Goal: Information Seeking & Learning: Check status

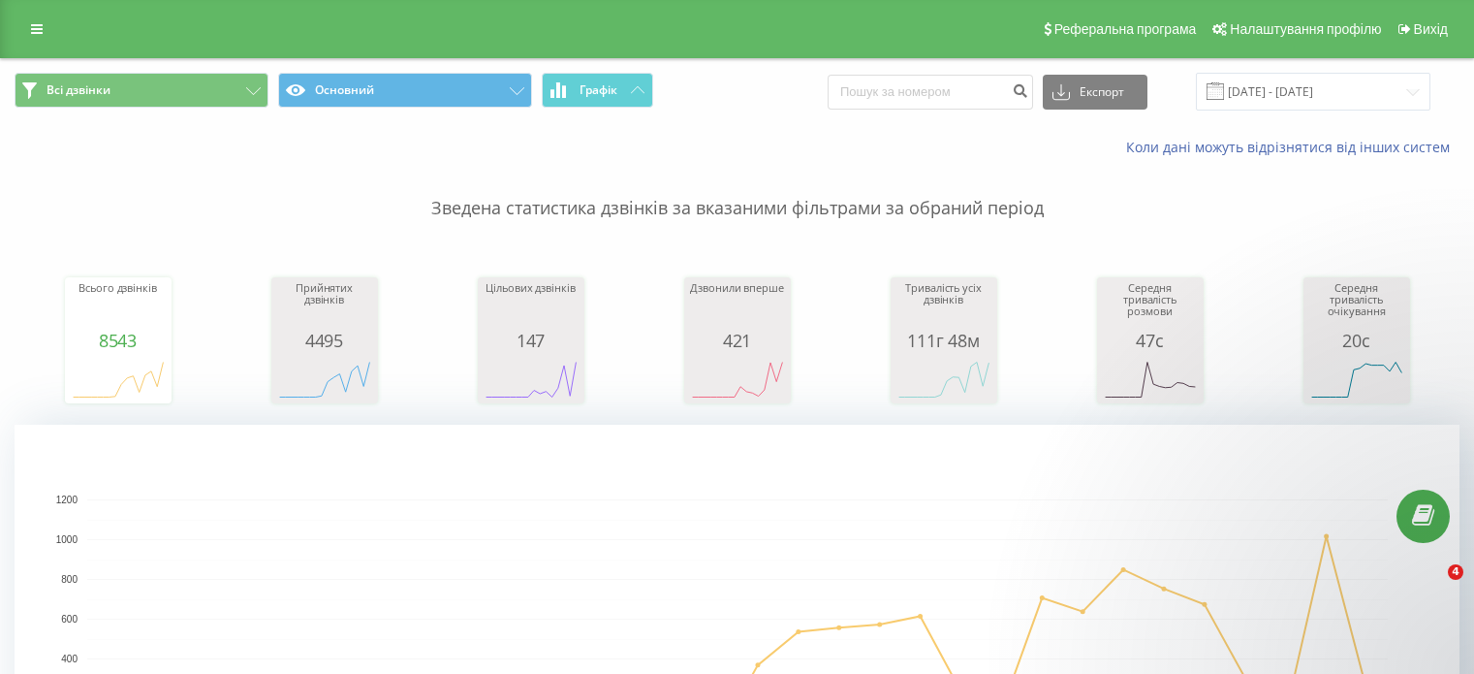
click at [1310, 78] on input "19.07.2025 - 19.08.2025" at bounding box center [1313, 92] width 235 height 38
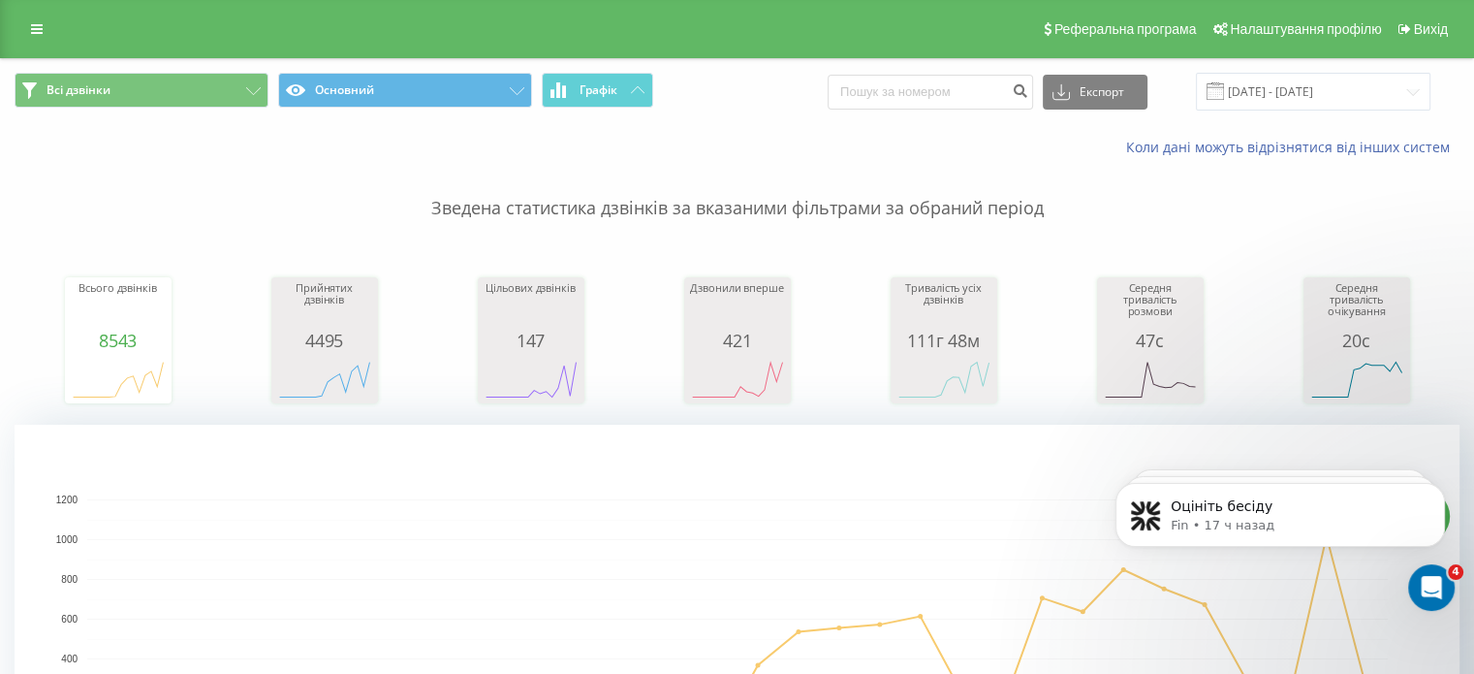
click at [1309, 84] on input "19.07.2025 - 19.08.2025" at bounding box center [1313, 92] width 235 height 38
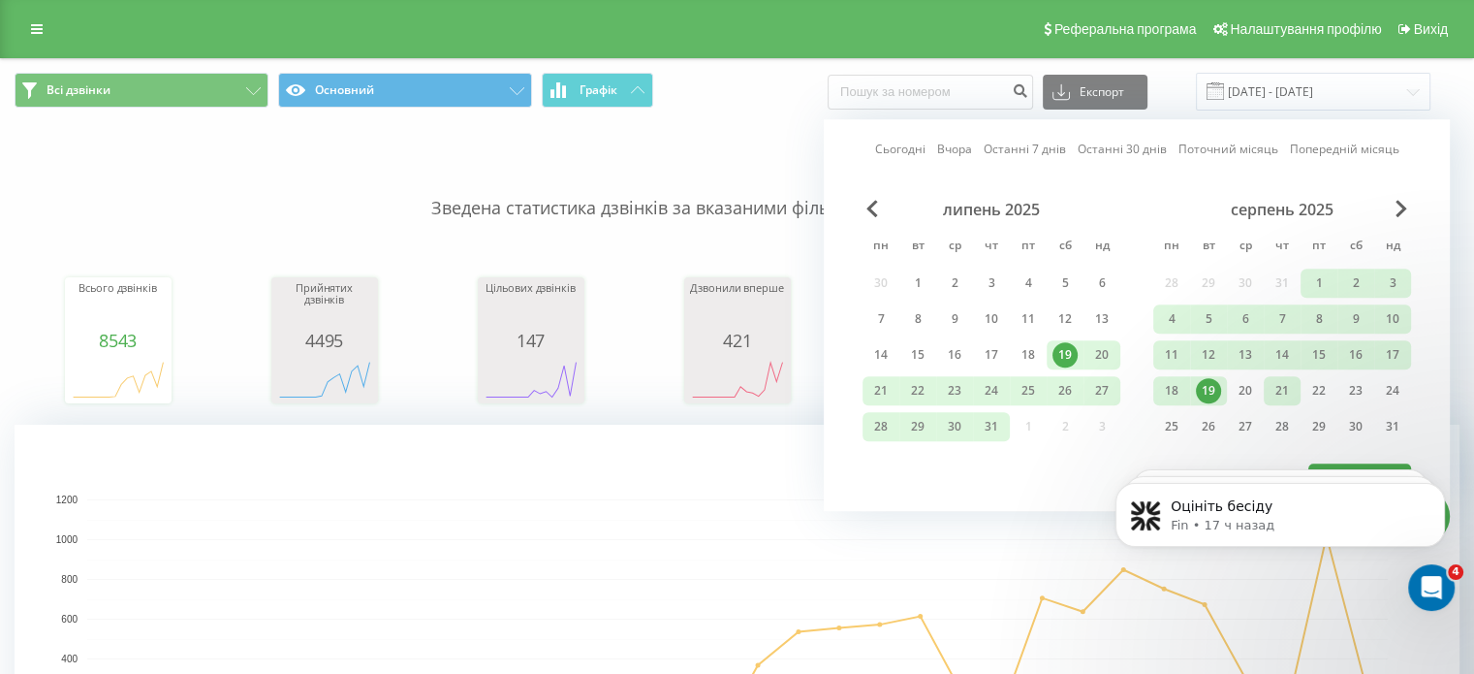
click at [1288, 383] on div "21" at bounding box center [1282, 390] width 25 height 25
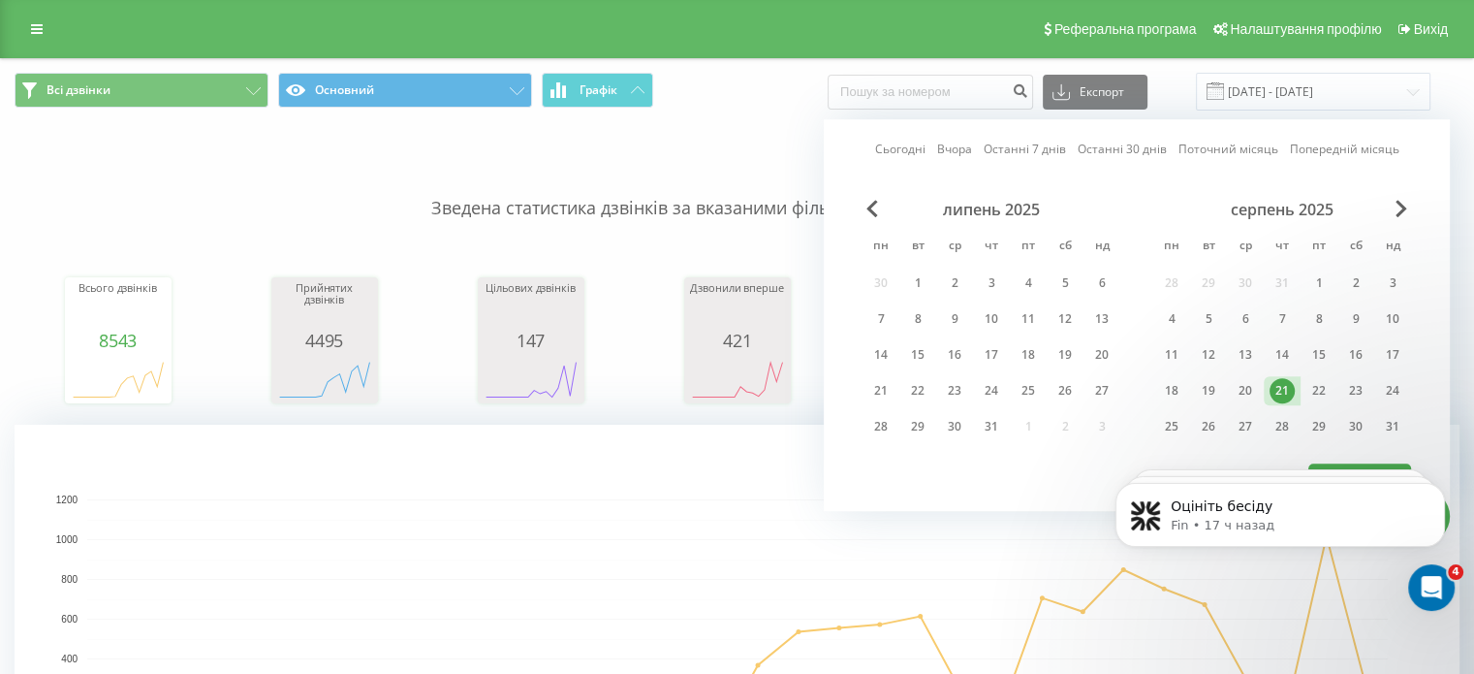
click at [1287, 384] on div "21" at bounding box center [1282, 390] width 25 height 25
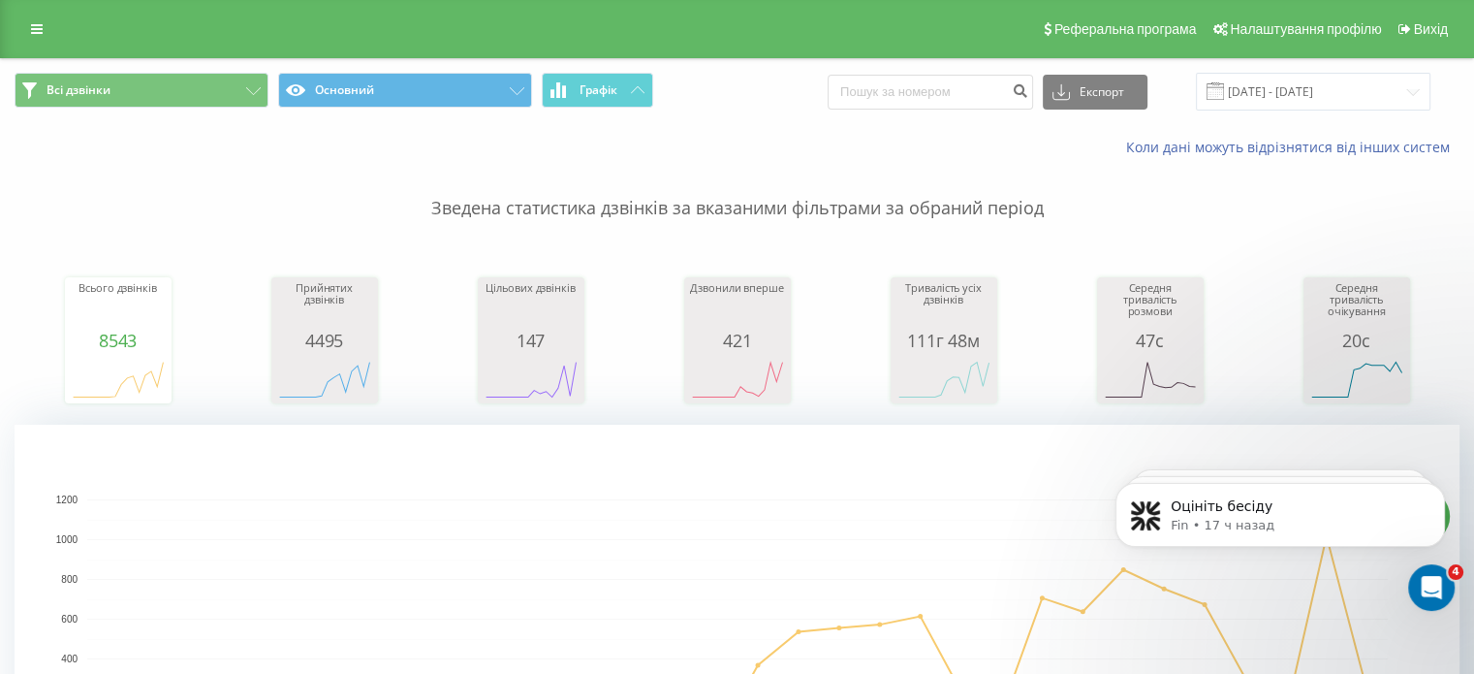
click at [950, 556] on rect "A chart." at bounding box center [737, 618] width 1301 height 239
click at [1224, 89] on span at bounding box center [1215, 90] width 17 height 17
click at [1268, 88] on input "19.07.2025 - 19.08.2025" at bounding box center [1313, 92] width 235 height 38
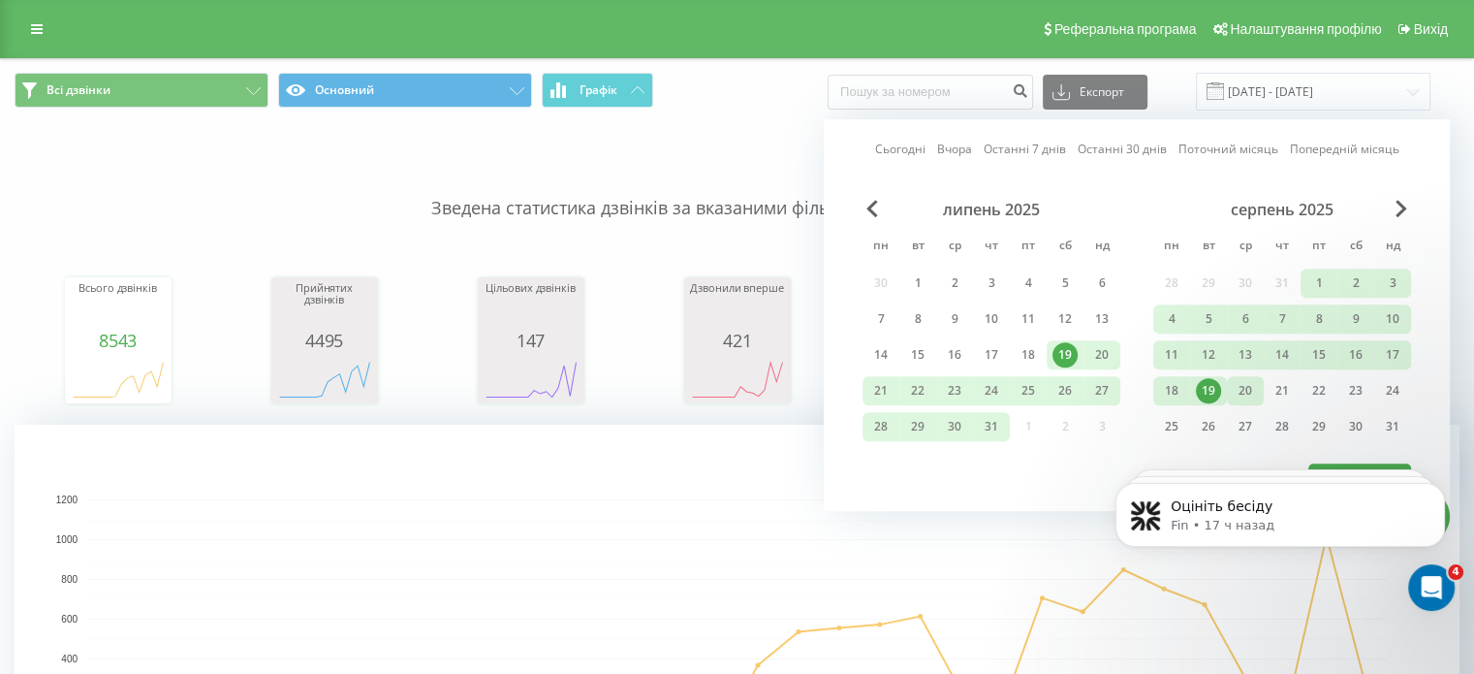
click at [1247, 387] on div "20" at bounding box center [1245, 390] width 25 height 25
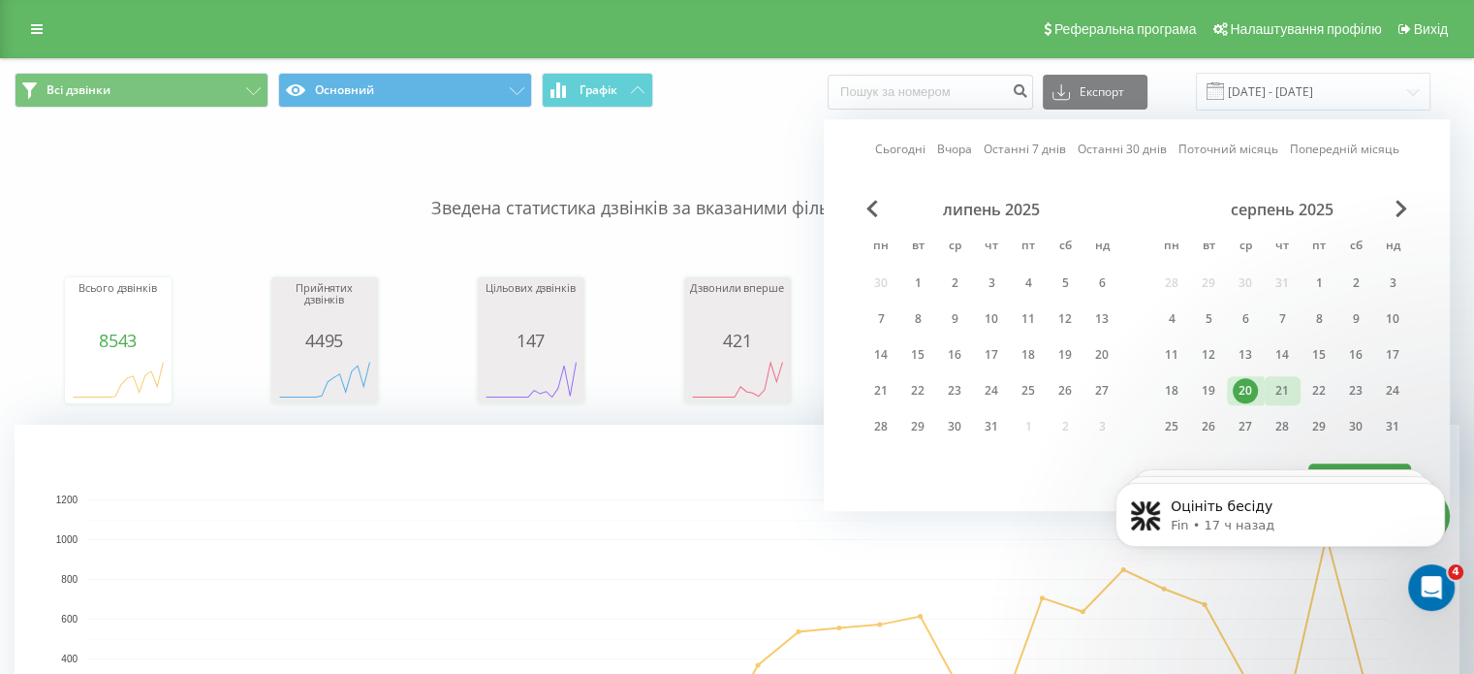
click at [1276, 387] on div "21" at bounding box center [1282, 390] width 25 height 25
click at [985, 514] on rect "A chart." at bounding box center [737, 618] width 1301 height 239
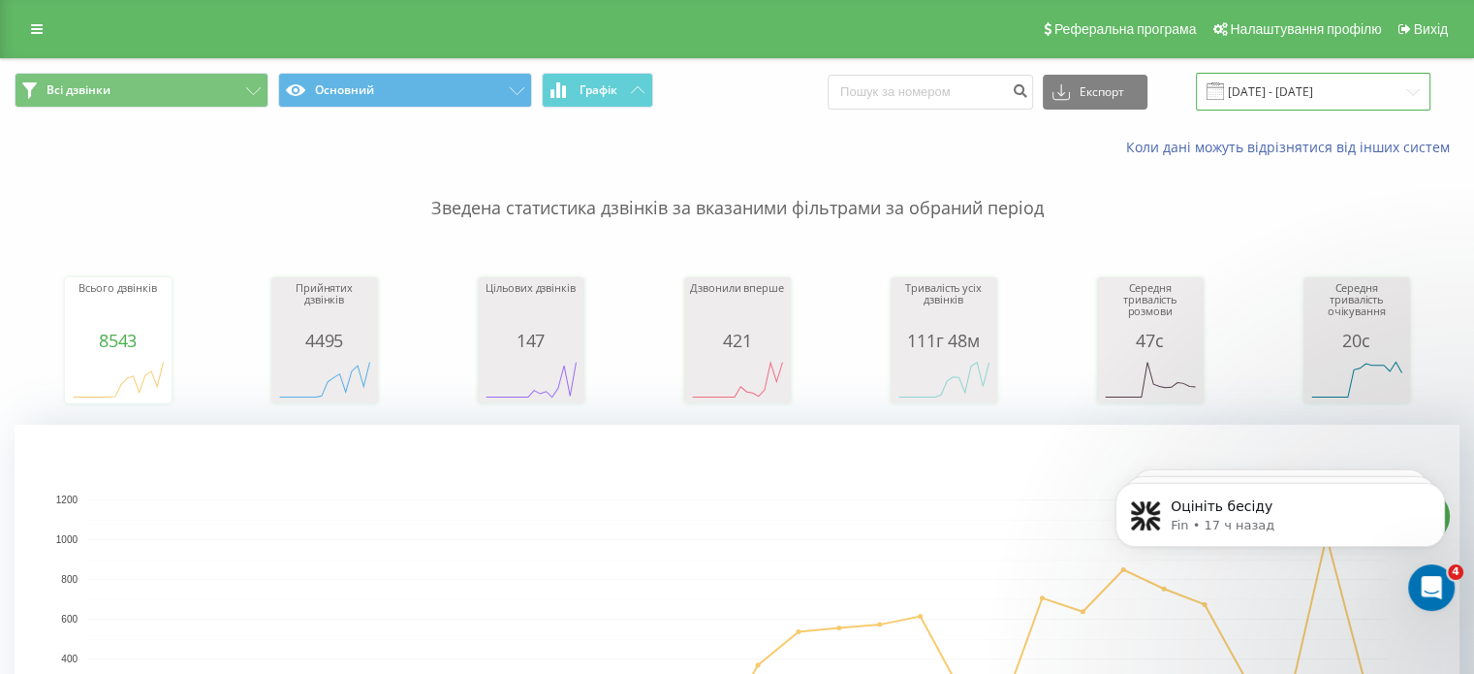
click at [1241, 91] on input "19.07.2025 - 19.08.2025" at bounding box center [1313, 92] width 235 height 38
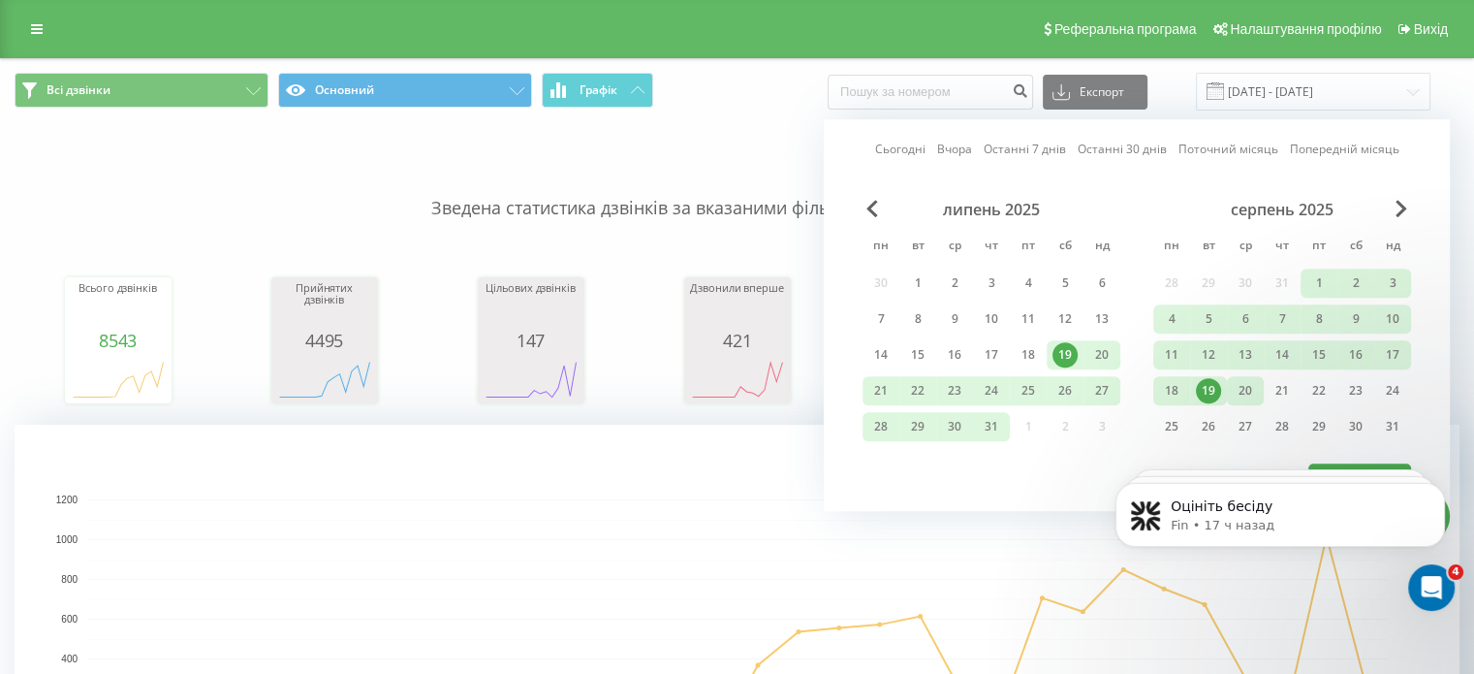
click at [1248, 387] on div "20" at bounding box center [1245, 390] width 25 height 25
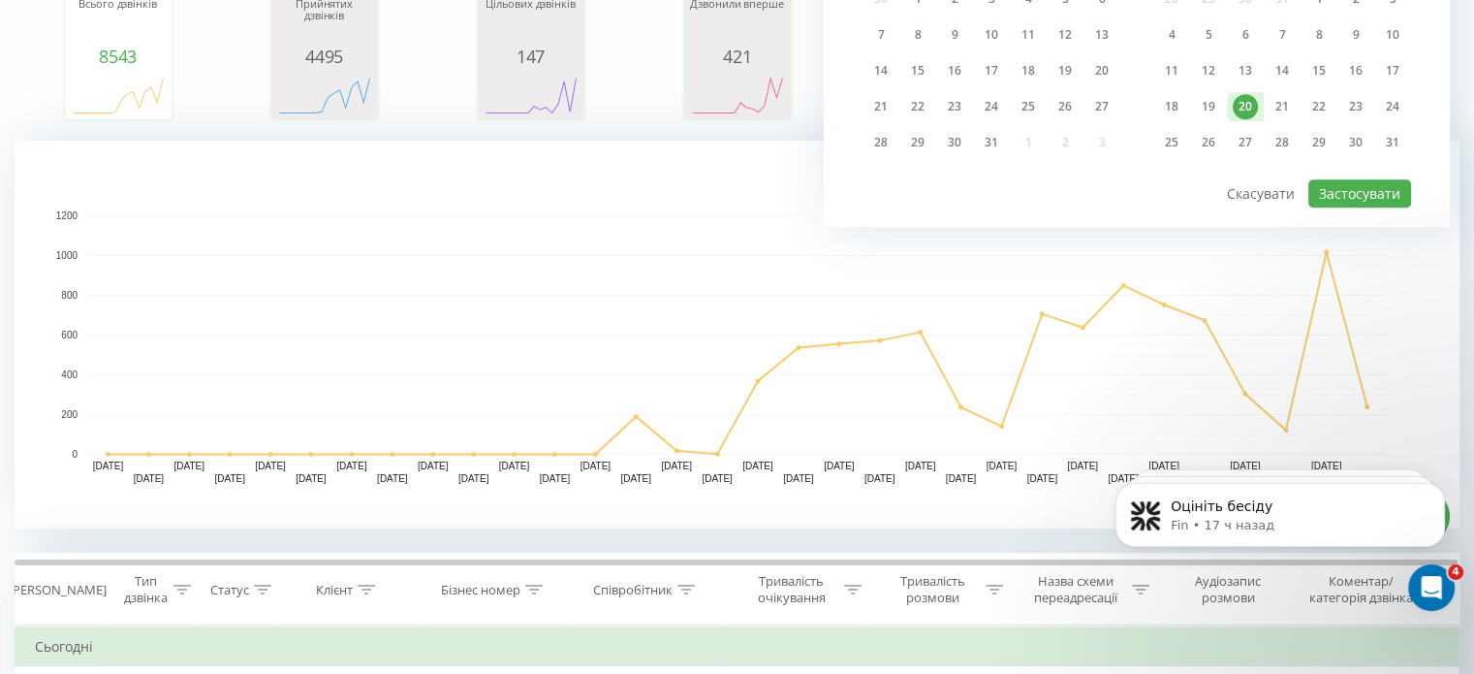
scroll to position [291, 0]
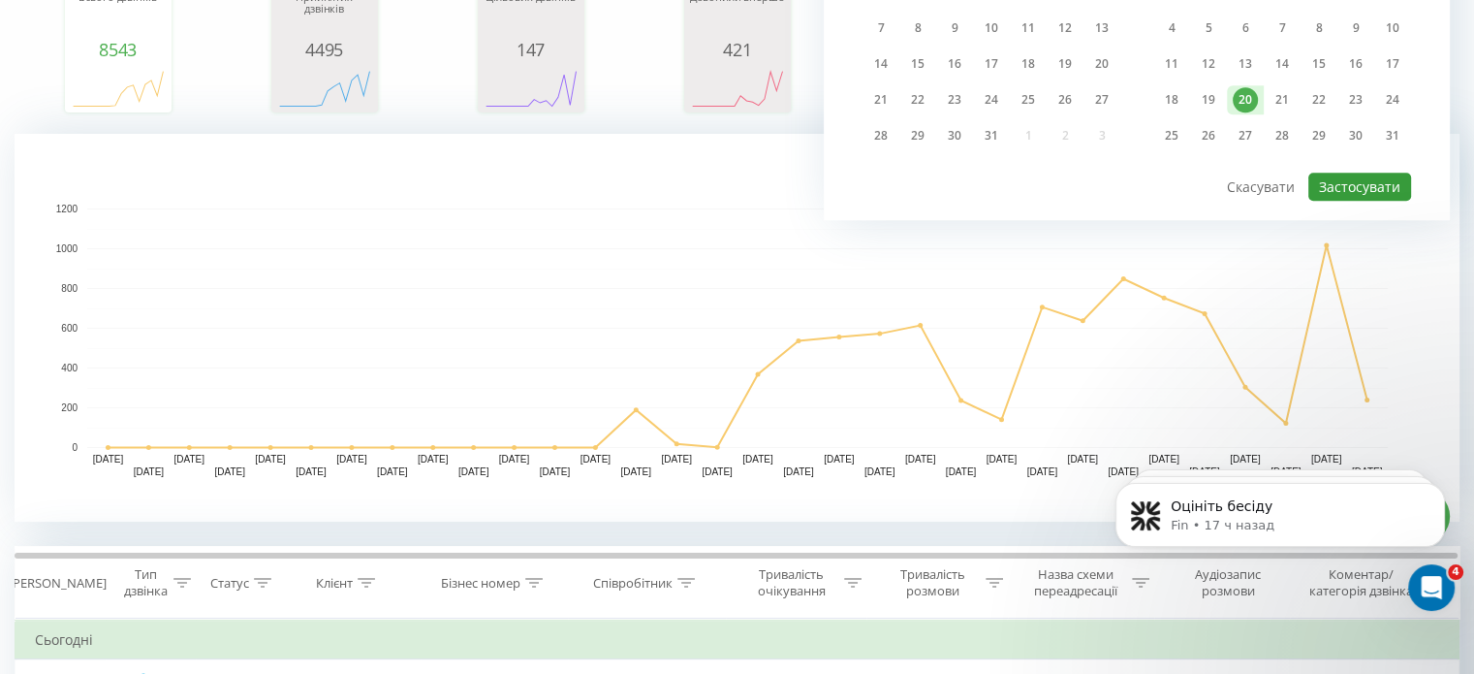
click at [1350, 176] on button "Застосувати" at bounding box center [1360, 187] width 103 height 28
type input "[DATE] - [DATE]"
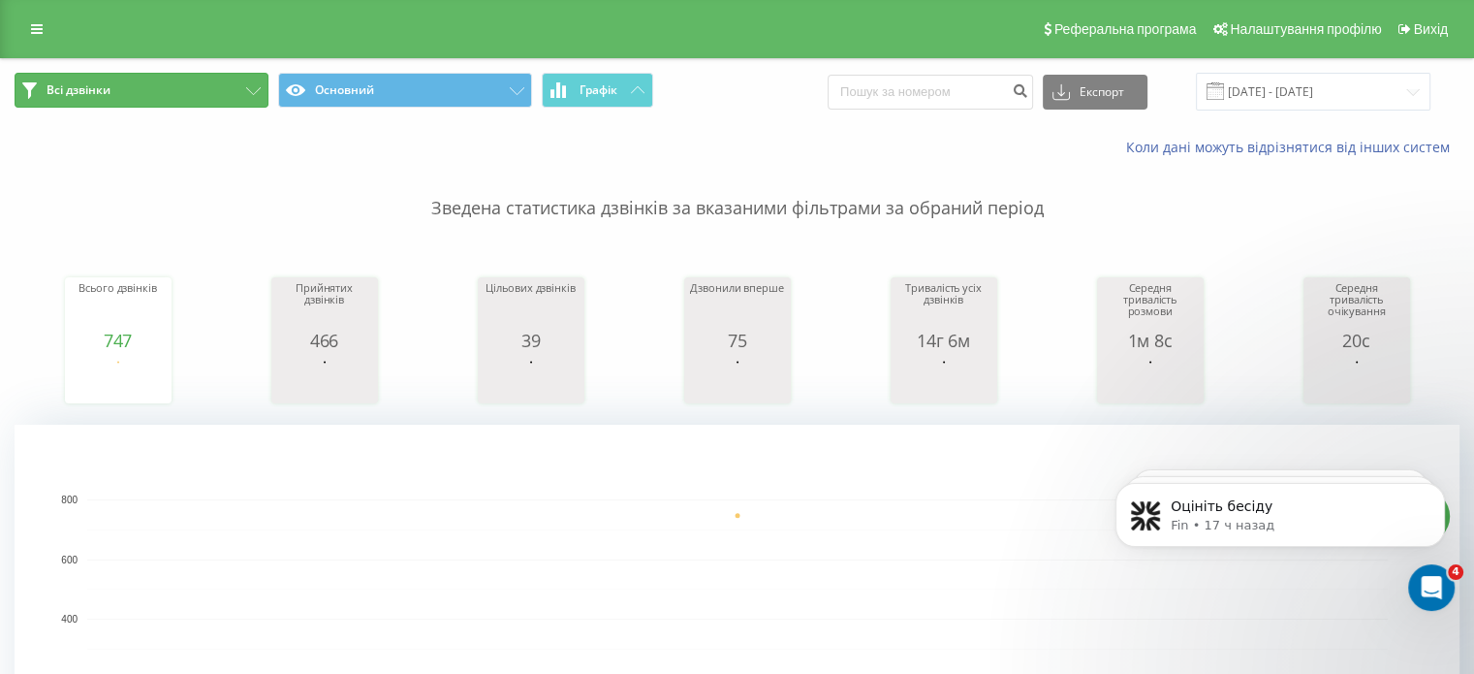
click at [126, 89] on button "Всі дзвінки" at bounding box center [142, 90] width 254 height 35
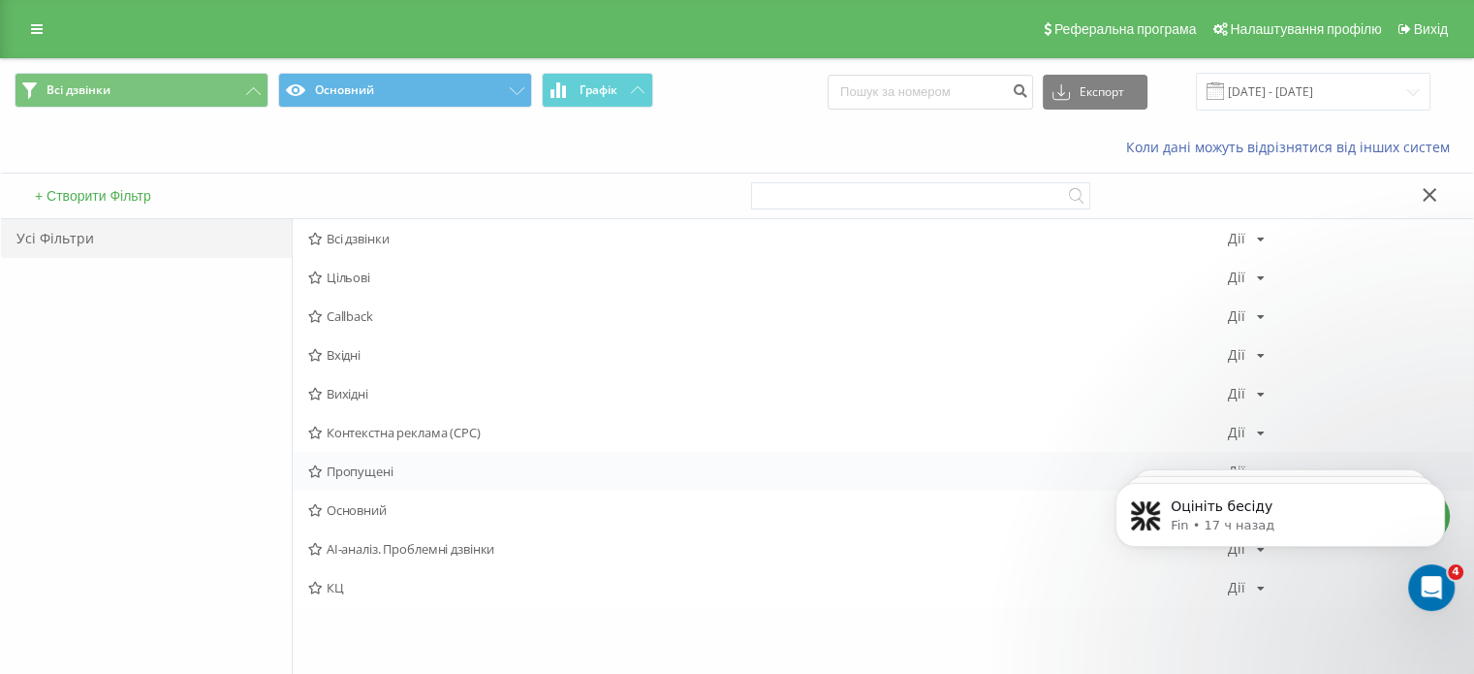
click at [368, 467] on span "Пропущені" at bounding box center [768, 471] width 920 height 14
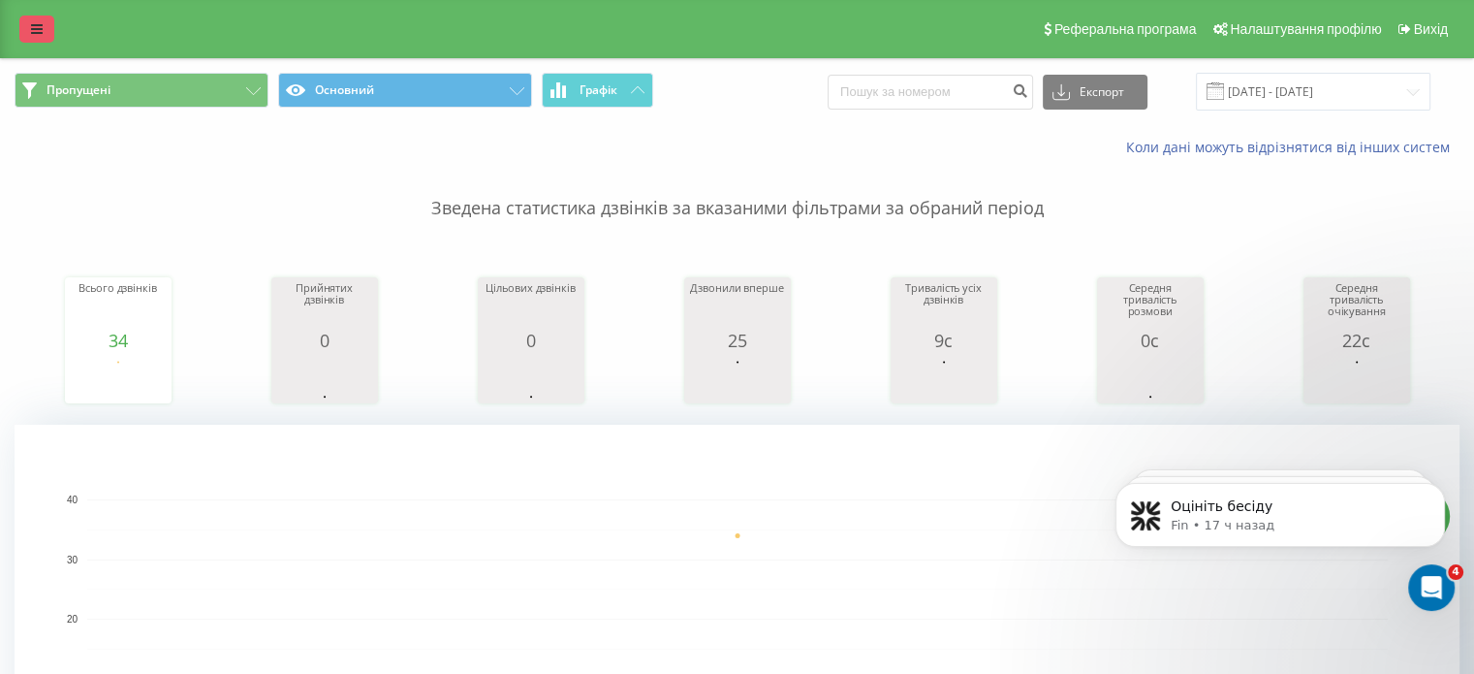
click at [42, 32] on icon at bounding box center [37, 29] width 12 height 14
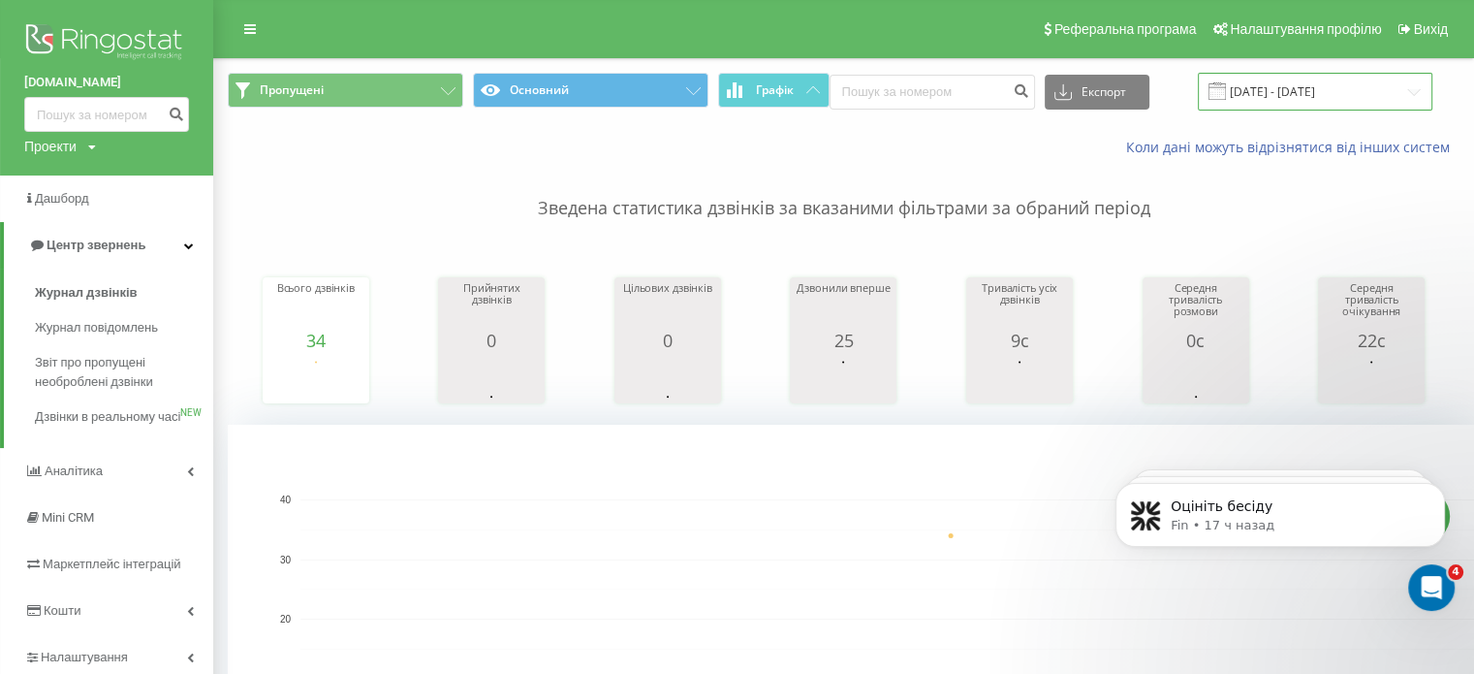
click at [1344, 106] on input "[DATE] - [DATE]" at bounding box center [1315, 92] width 235 height 38
click at [1336, 105] on input "[DATE] - [DATE]" at bounding box center [1315, 92] width 235 height 38
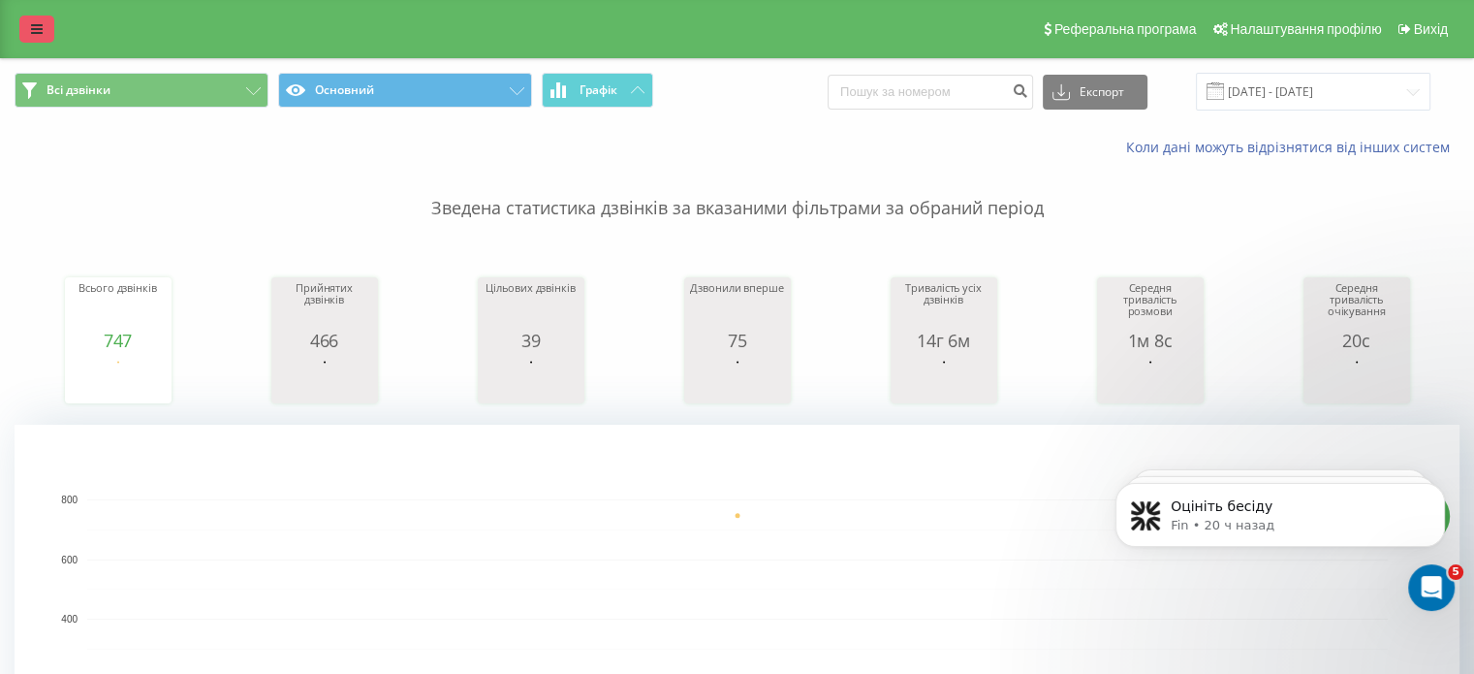
click at [39, 32] on icon at bounding box center [37, 29] width 12 height 14
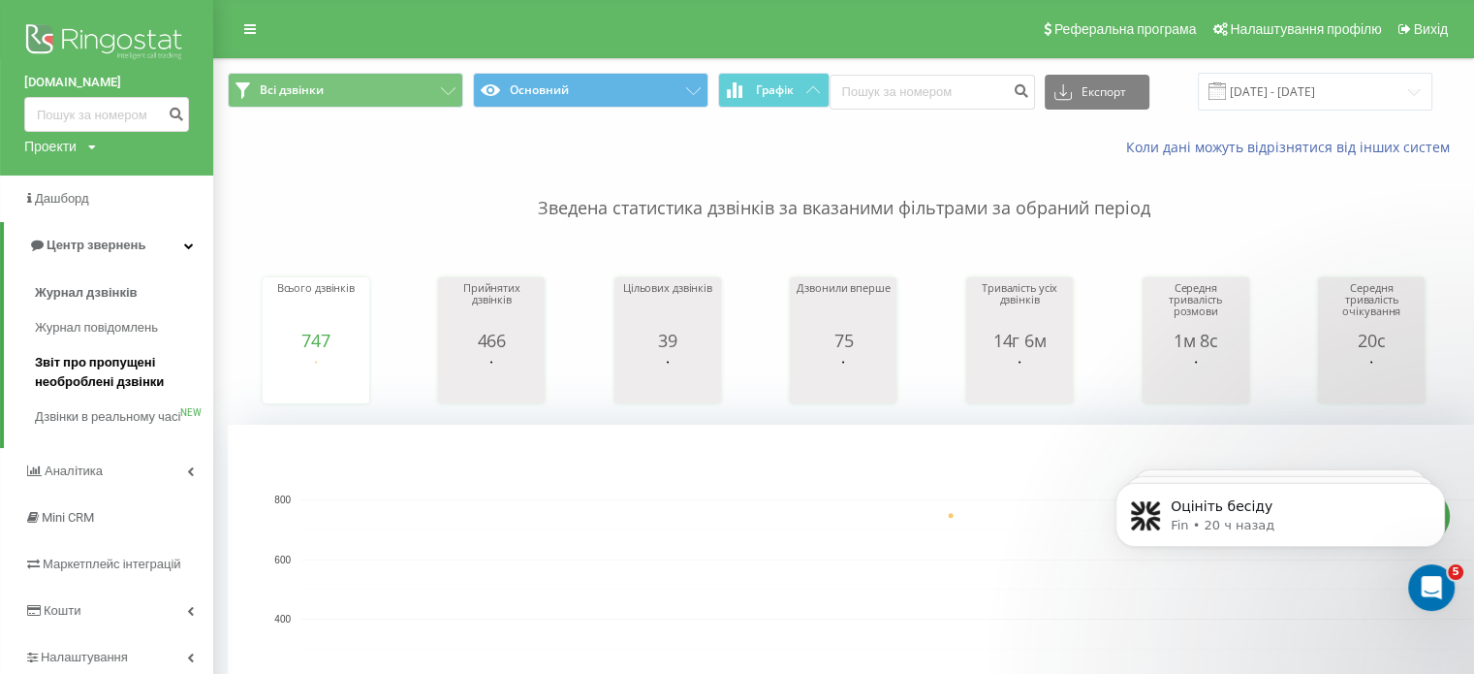
click at [125, 379] on span "Звіт про пропущені необроблені дзвінки" at bounding box center [119, 372] width 169 height 39
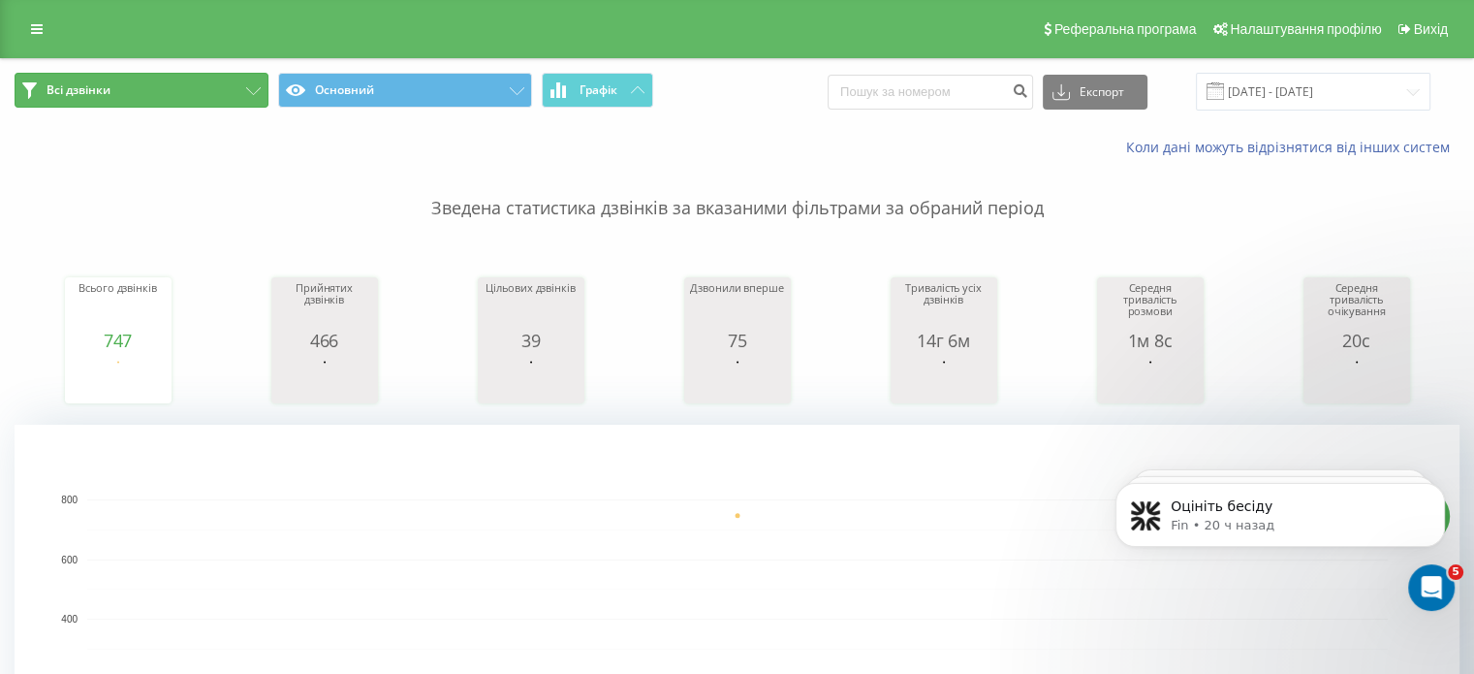
click at [101, 91] on span "Всі дзвінки" at bounding box center [79, 90] width 64 height 16
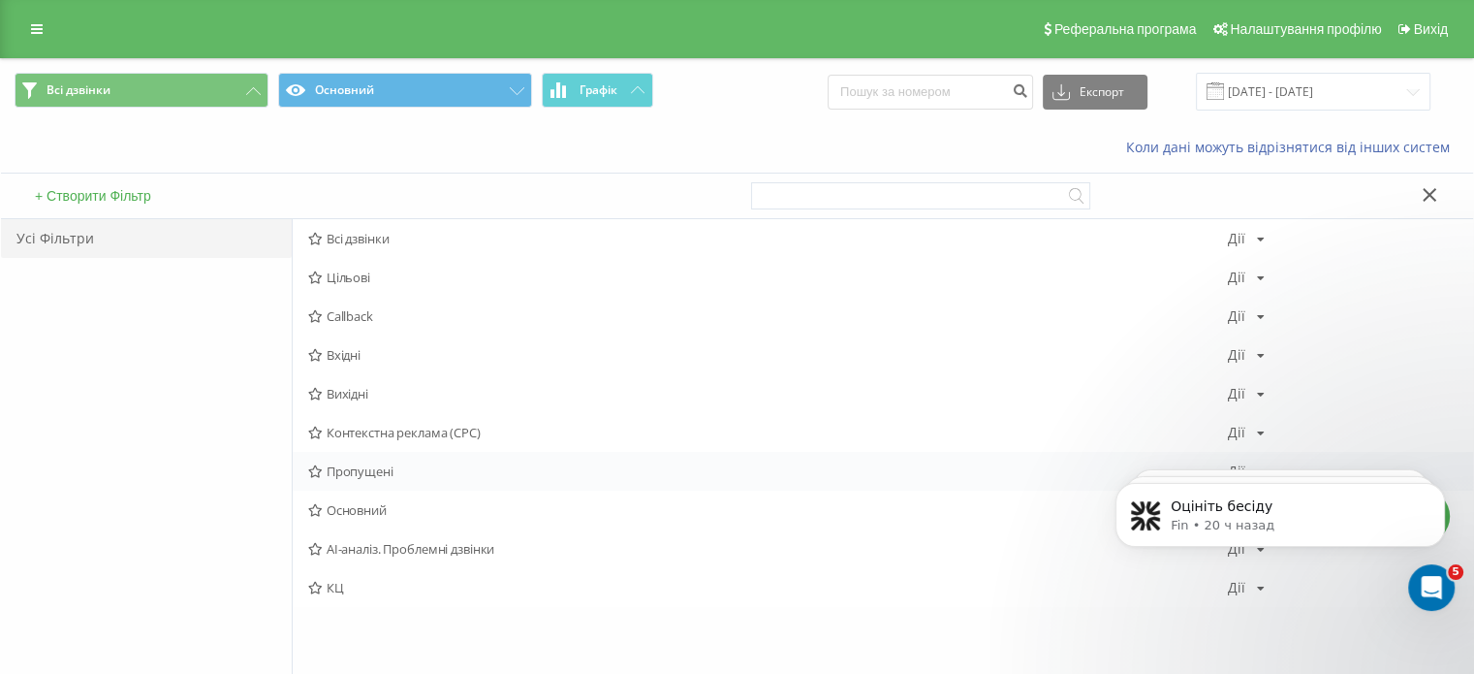
click at [354, 465] on span "Пропущені" at bounding box center [768, 471] width 920 height 14
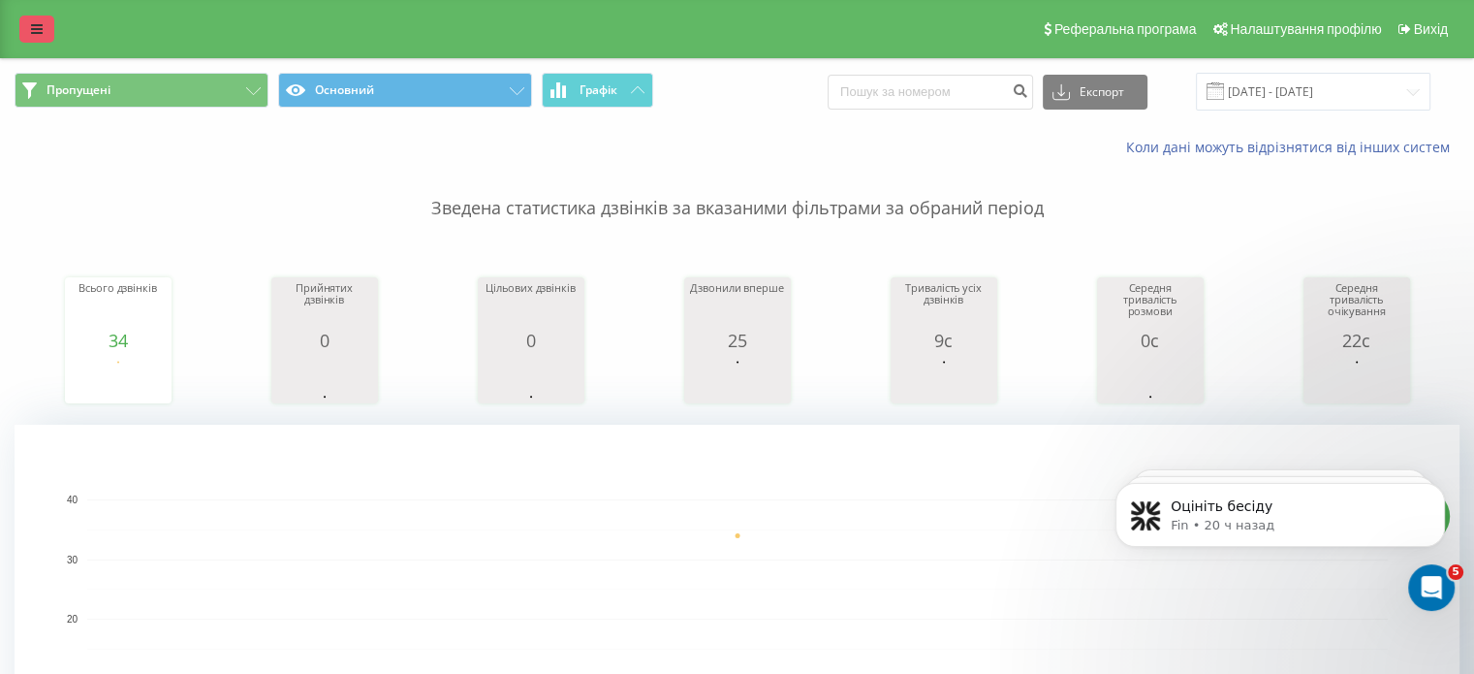
click at [30, 30] on link at bounding box center [36, 29] width 35 height 27
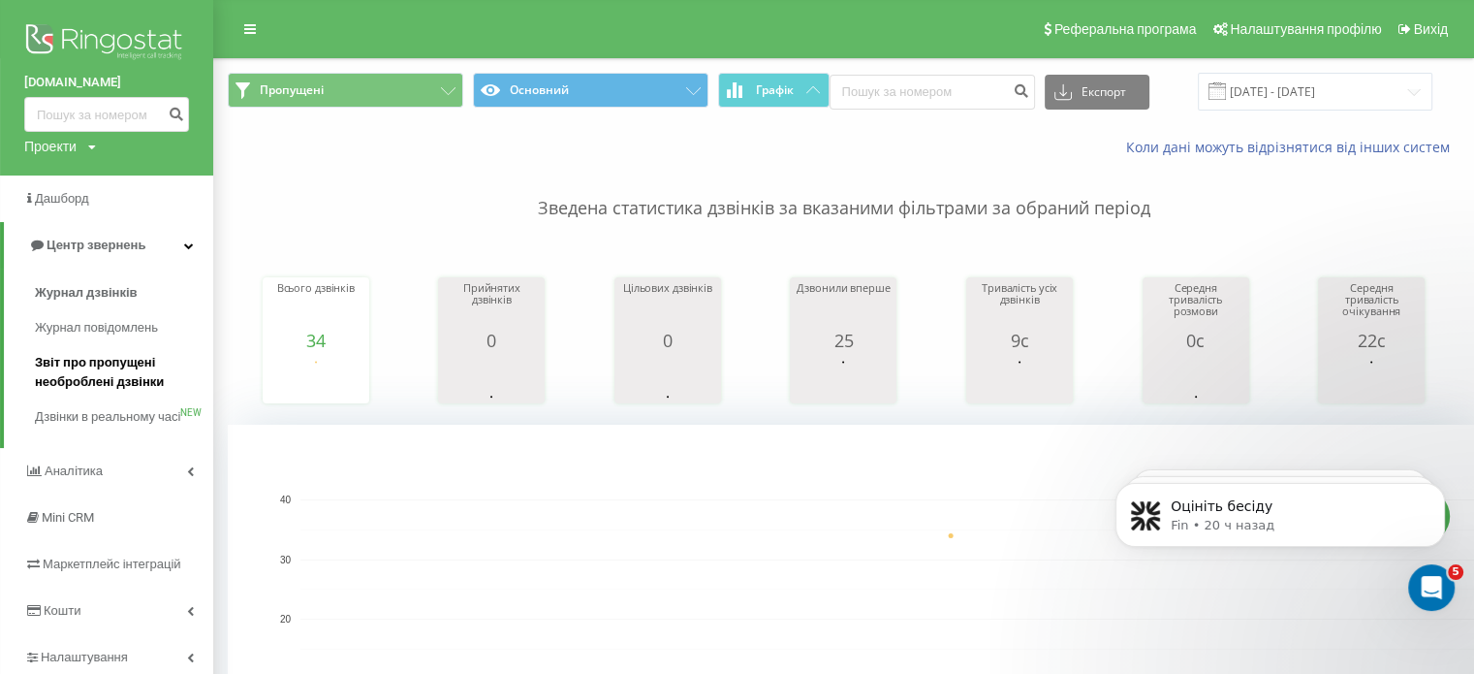
click at [58, 366] on span "Звіт про пропущені необроблені дзвінки" at bounding box center [119, 372] width 169 height 39
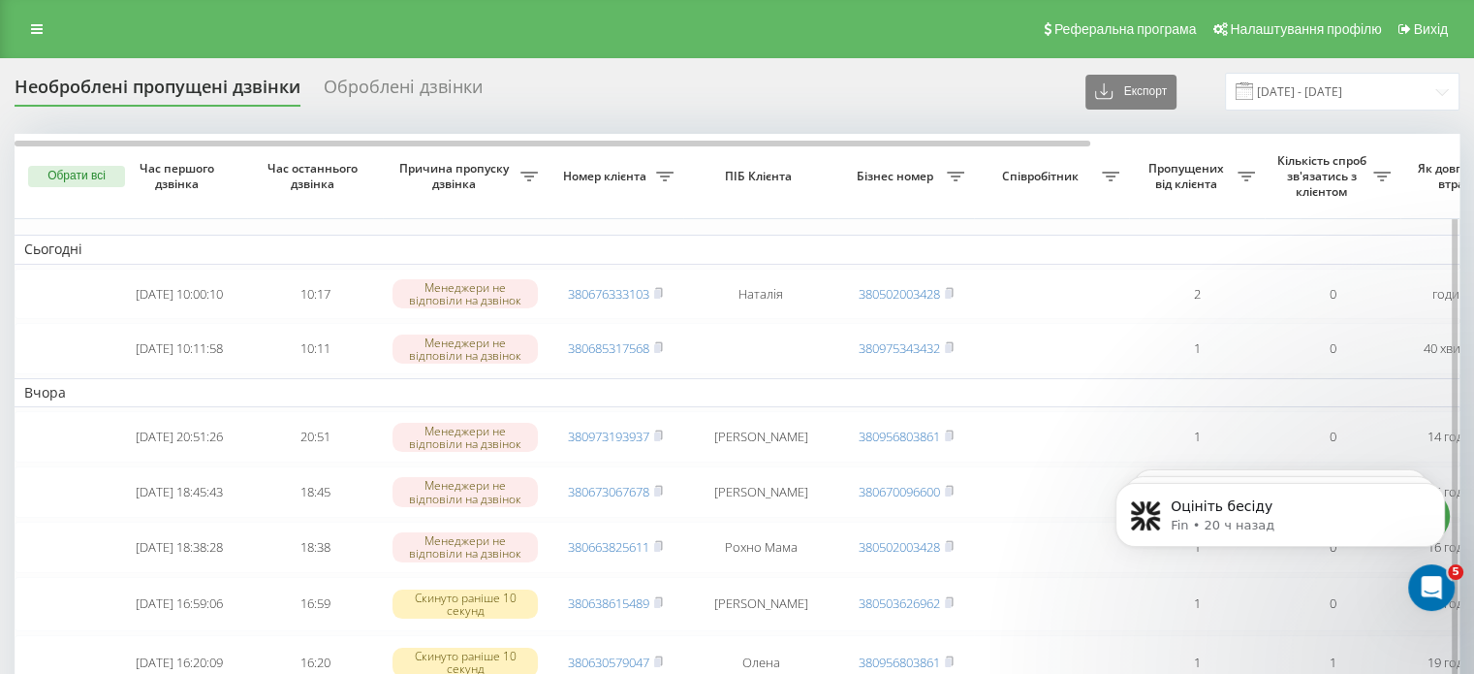
click at [538, 174] on icon at bounding box center [529, 177] width 17 height 10
click at [1081, 288] on input "text" at bounding box center [1110, 295] width 219 height 34
type input "лама"
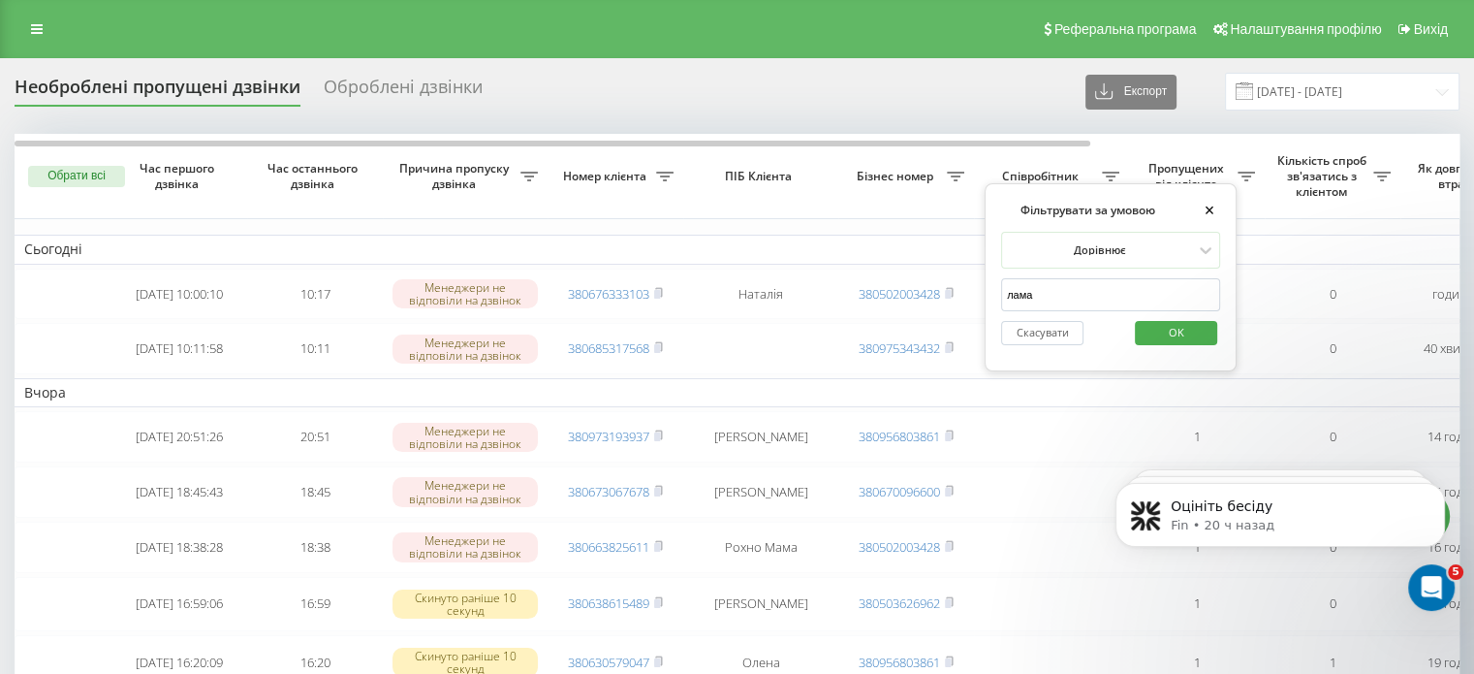
click at [1184, 326] on span "OK" at bounding box center [1177, 332] width 54 height 30
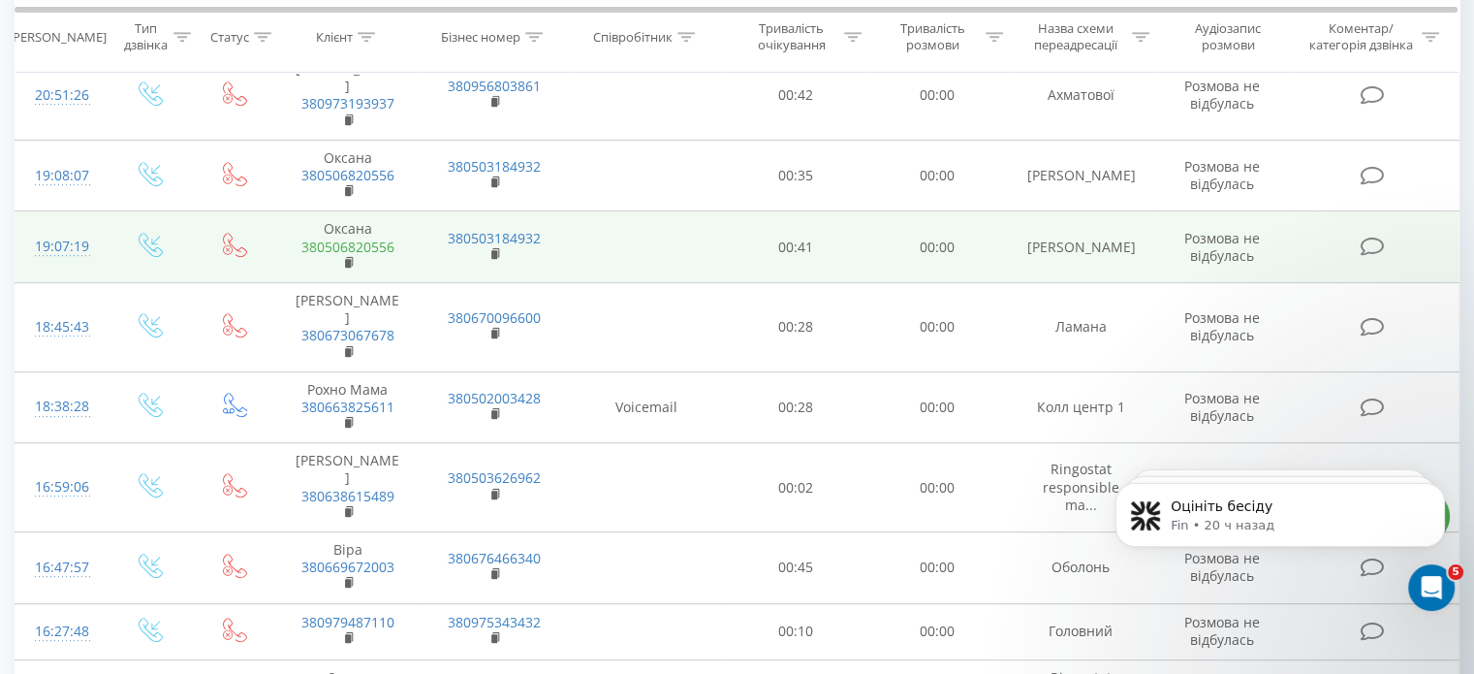
scroll to position [872, 0]
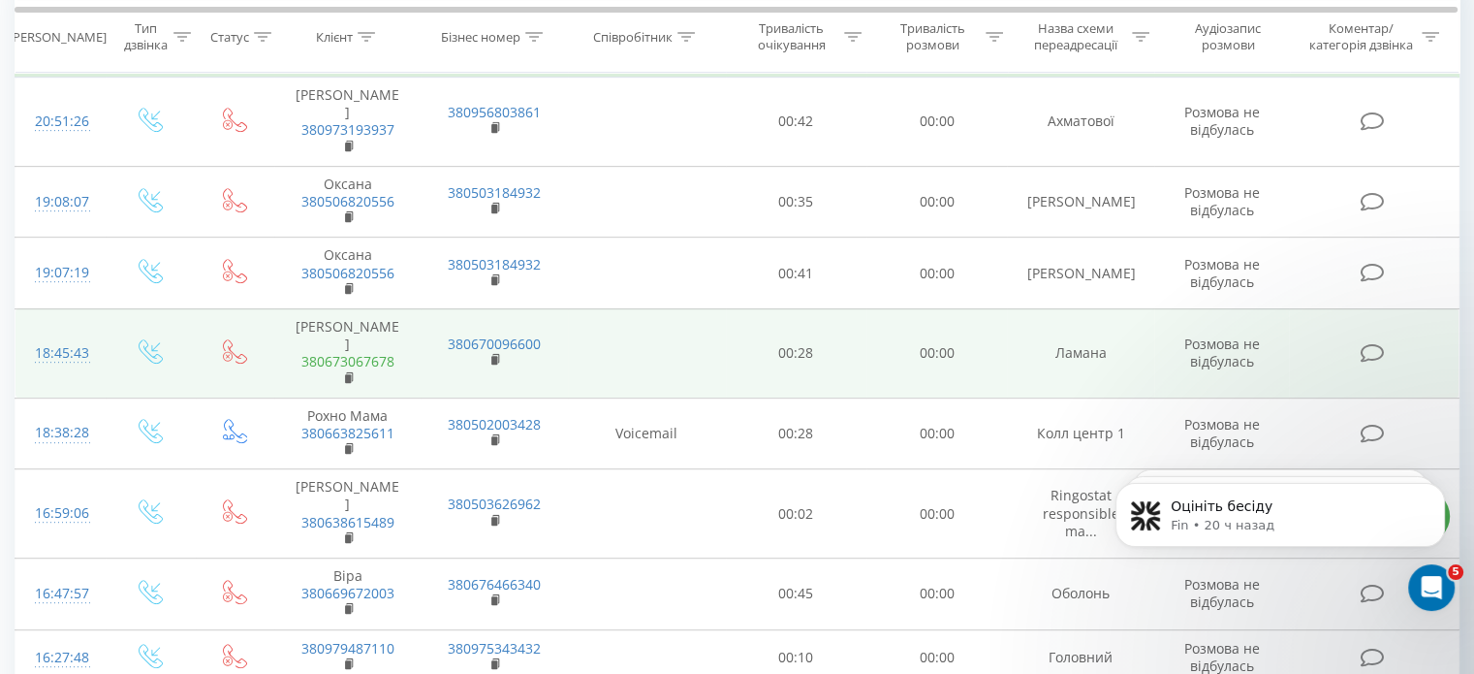
click at [337, 352] on link "380673067678" at bounding box center [347, 361] width 93 height 18
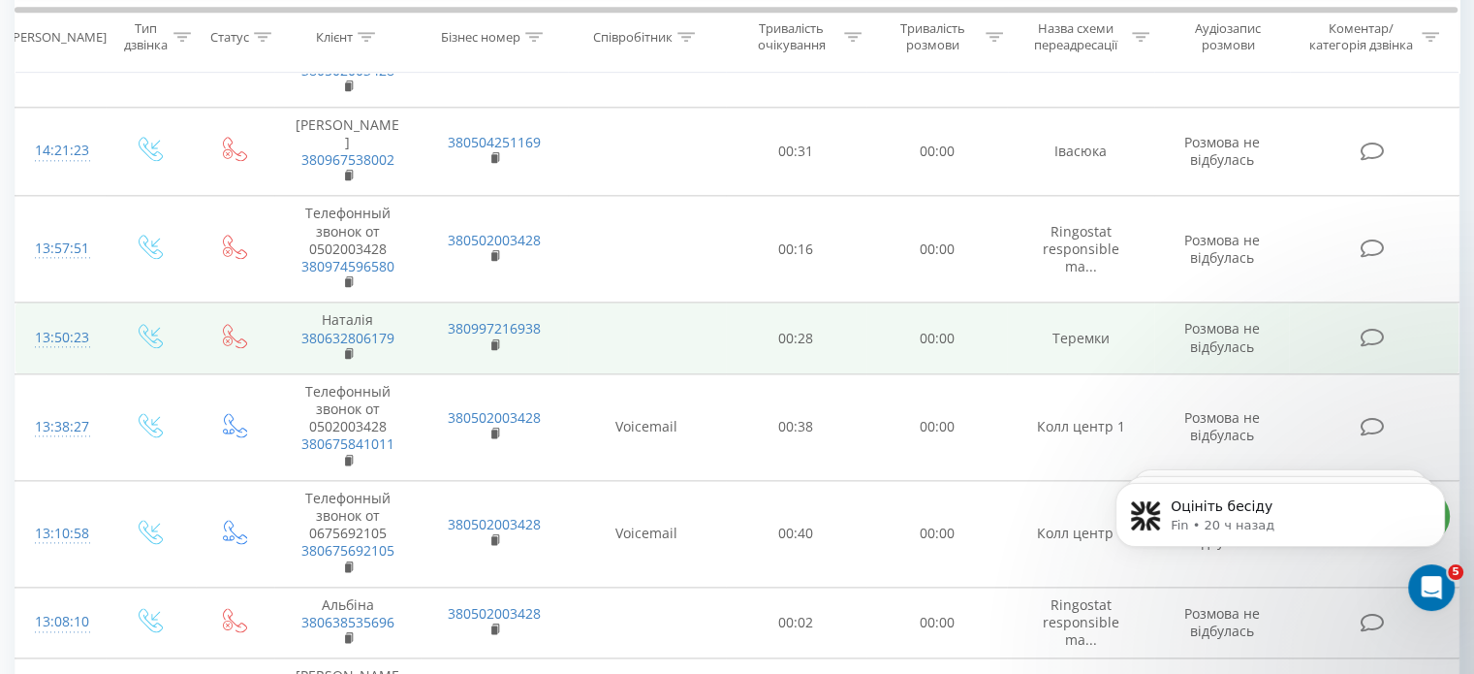
scroll to position [2393, 0]
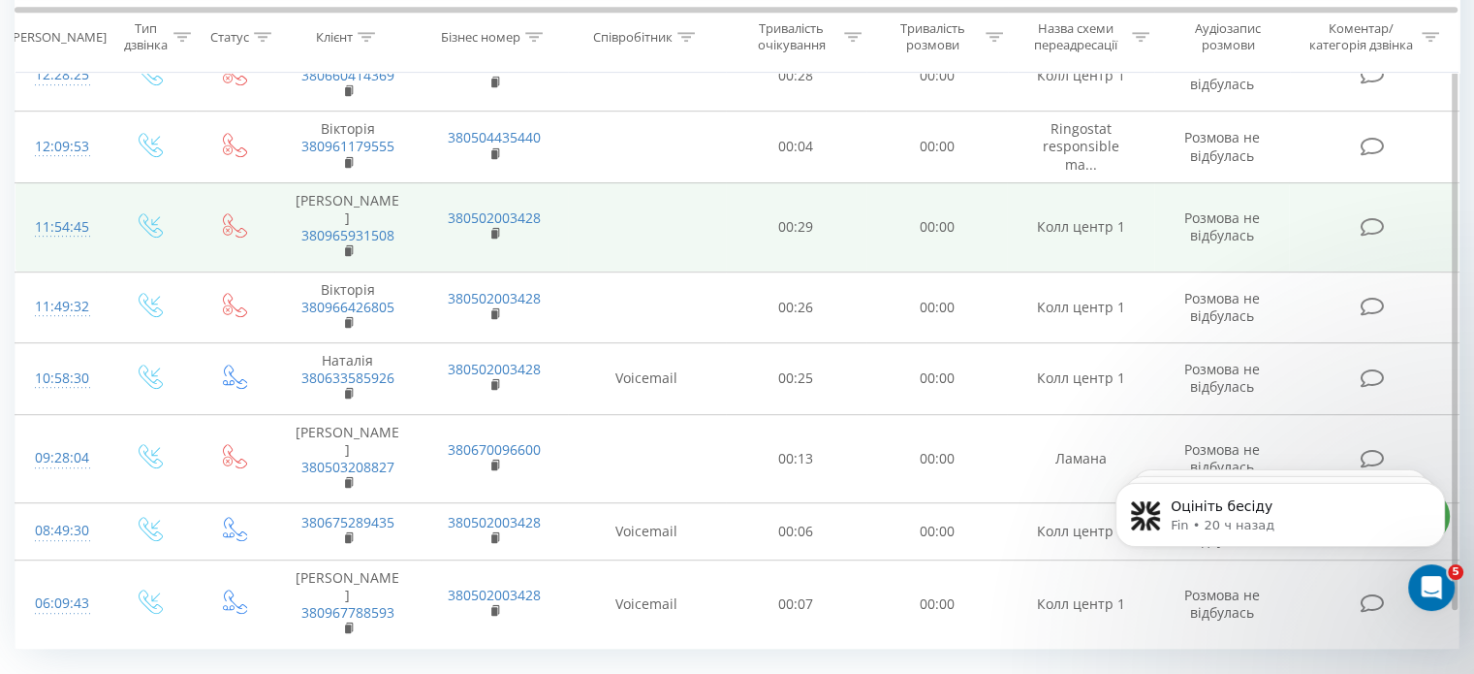
scroll to position [990, 0]
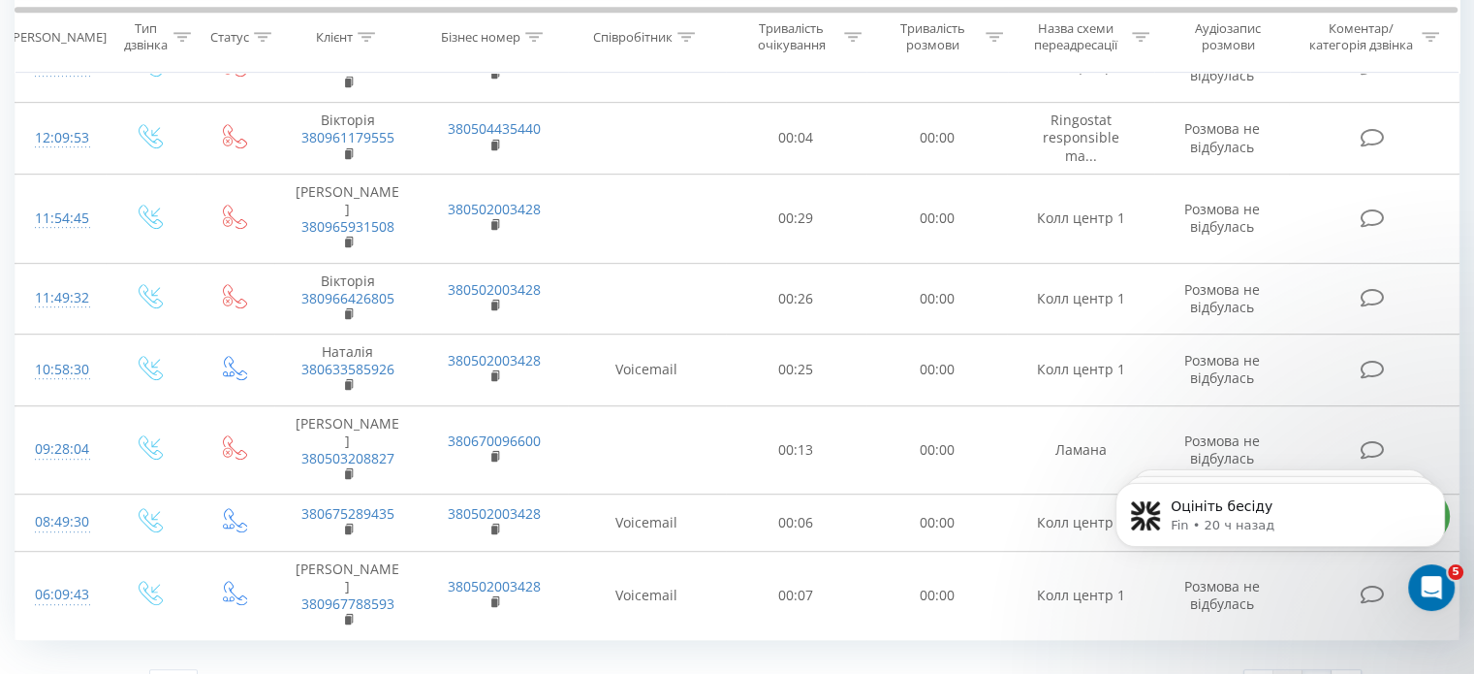
click at [1285, 670] on link "1" at bounding box center [1288, 683] width 29 height 27
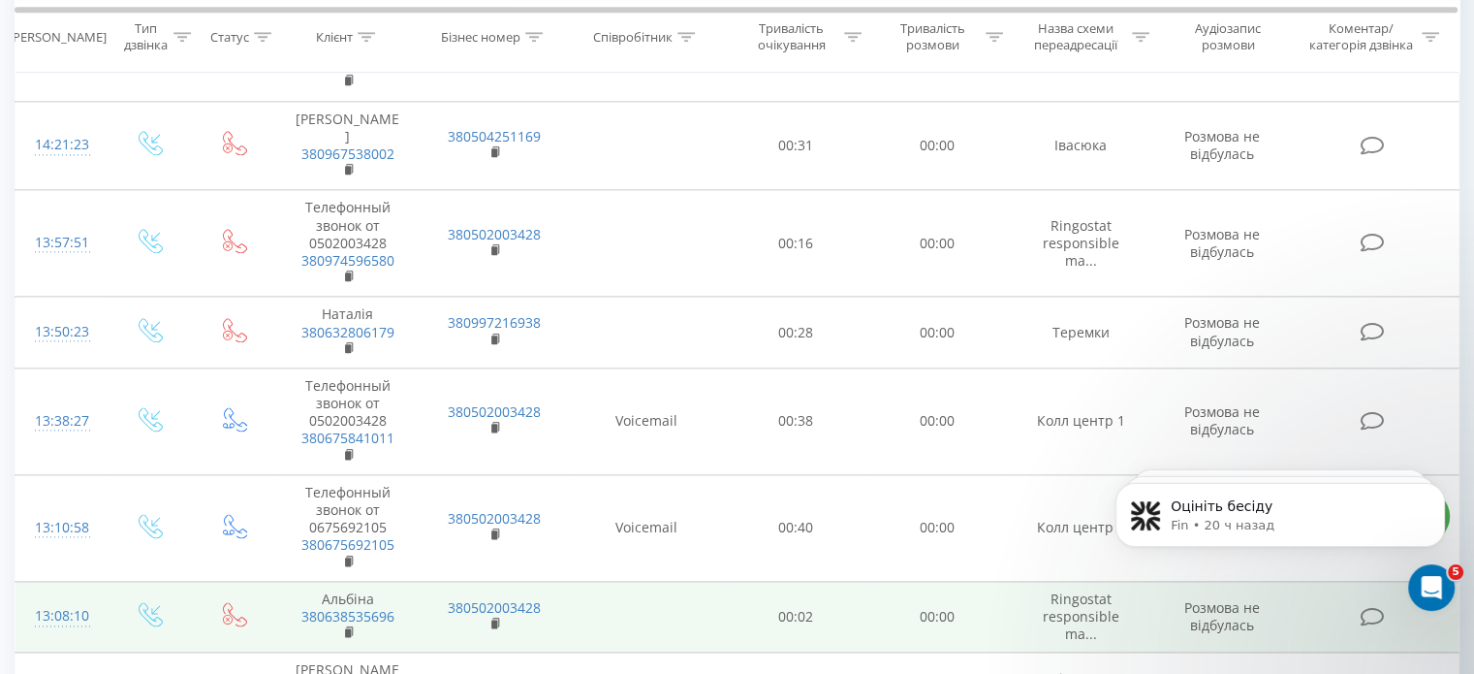
scroll to position [2393, 0]
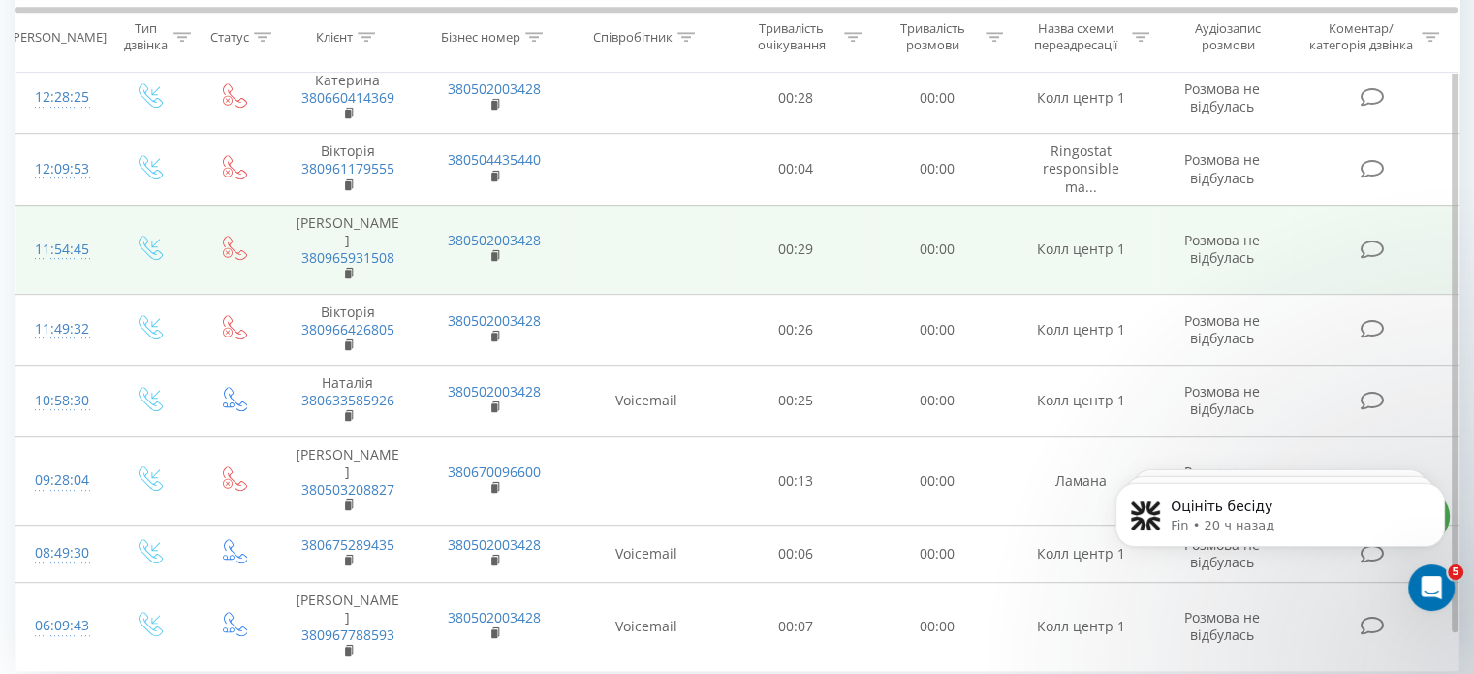
scroll to position [990, 0]
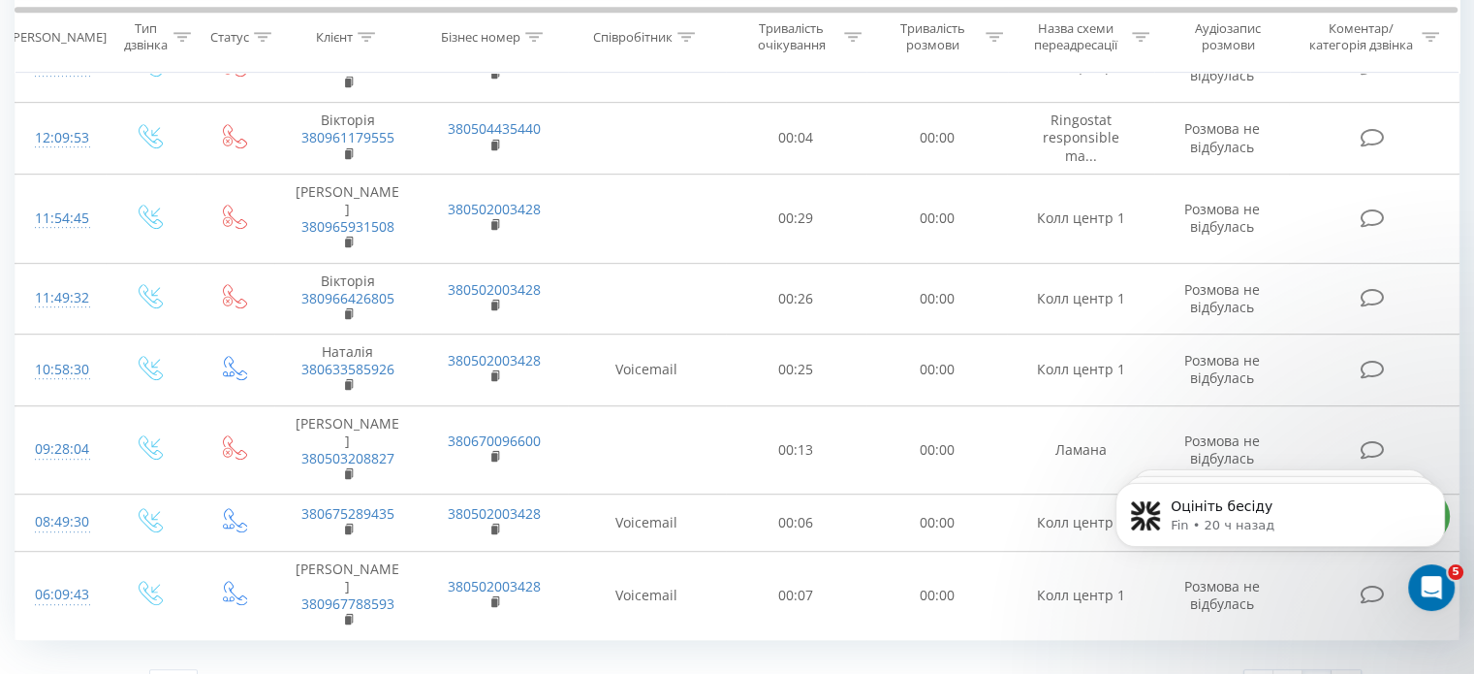
click at [1348, 673] on img at bounding box center [1347, 684] width 6 height 9
click at [1429, 583] on icon "Открыть службу сообщений Intercom" at bounding box center [1429, 585] width 32 height 32
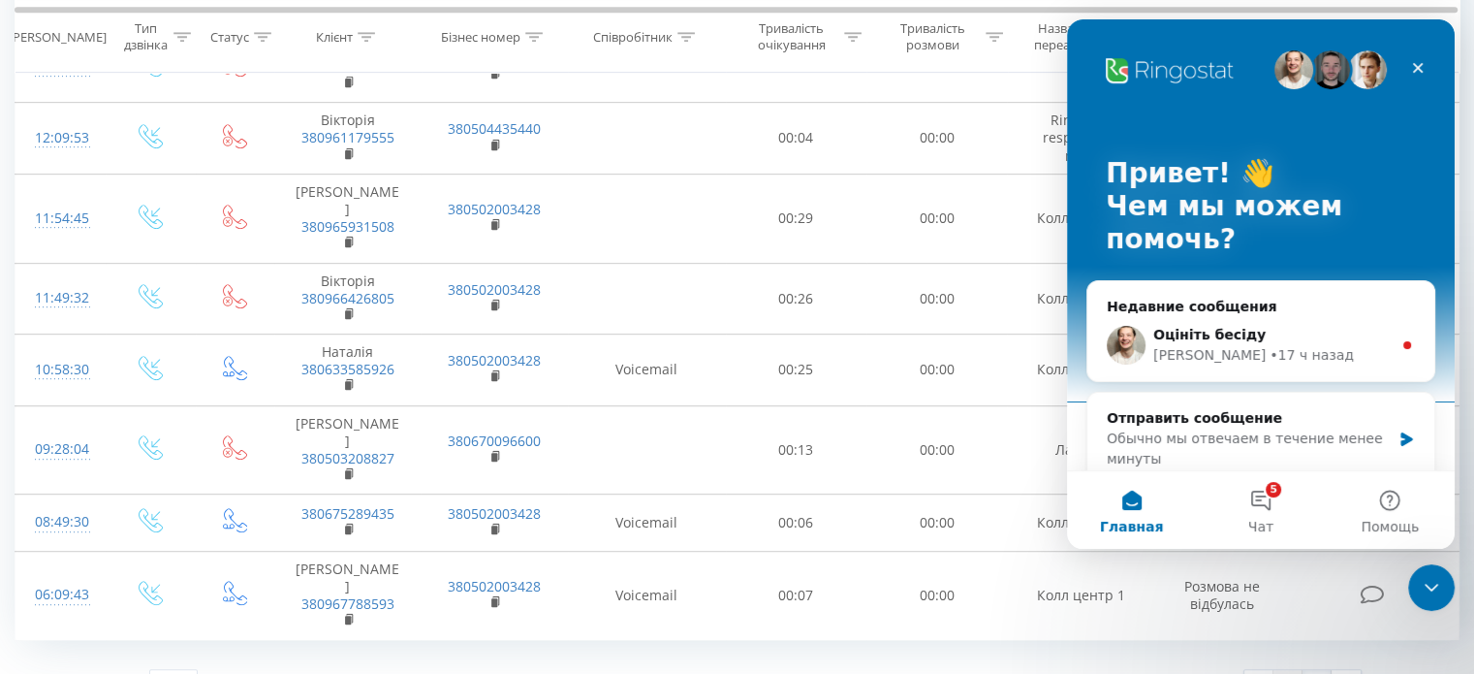
click at [1282, 670] on link "1" at bounding box center [1288, 683] width 29 height 27
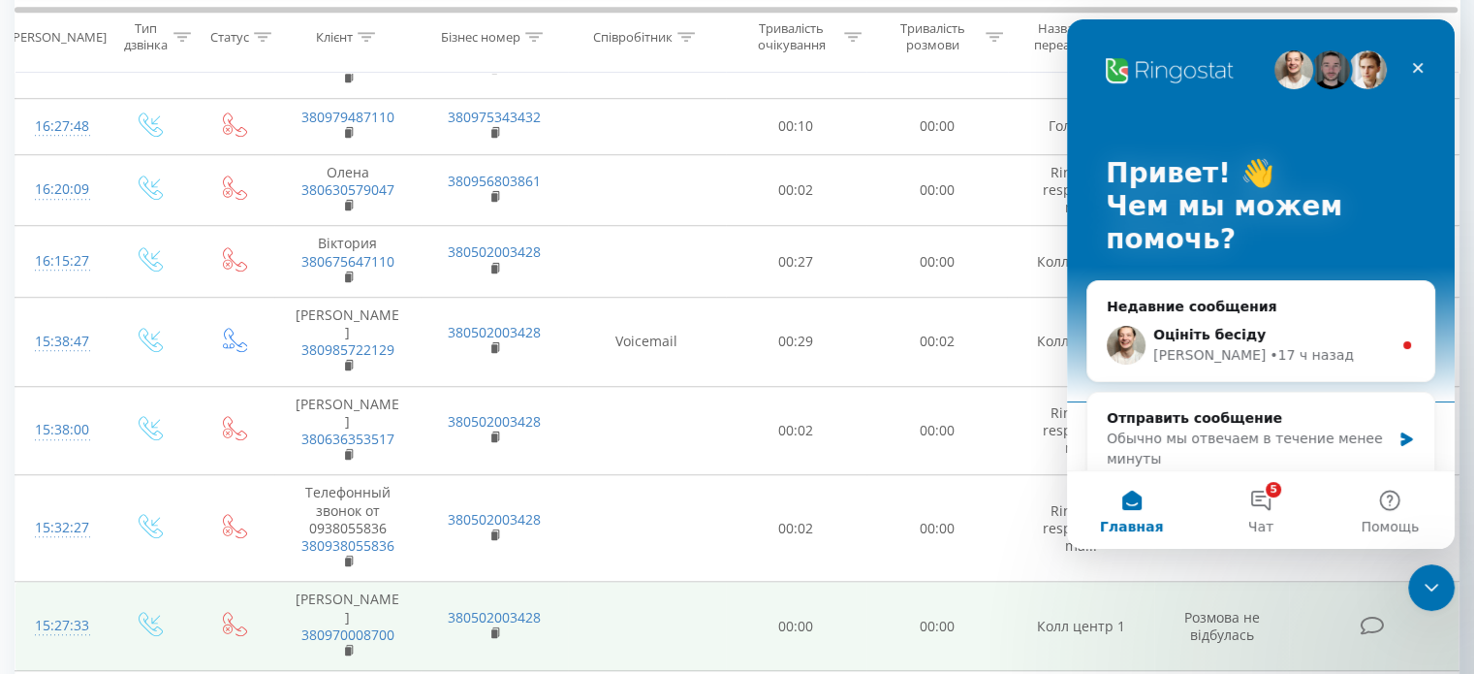
scroll to position [1369, 0]
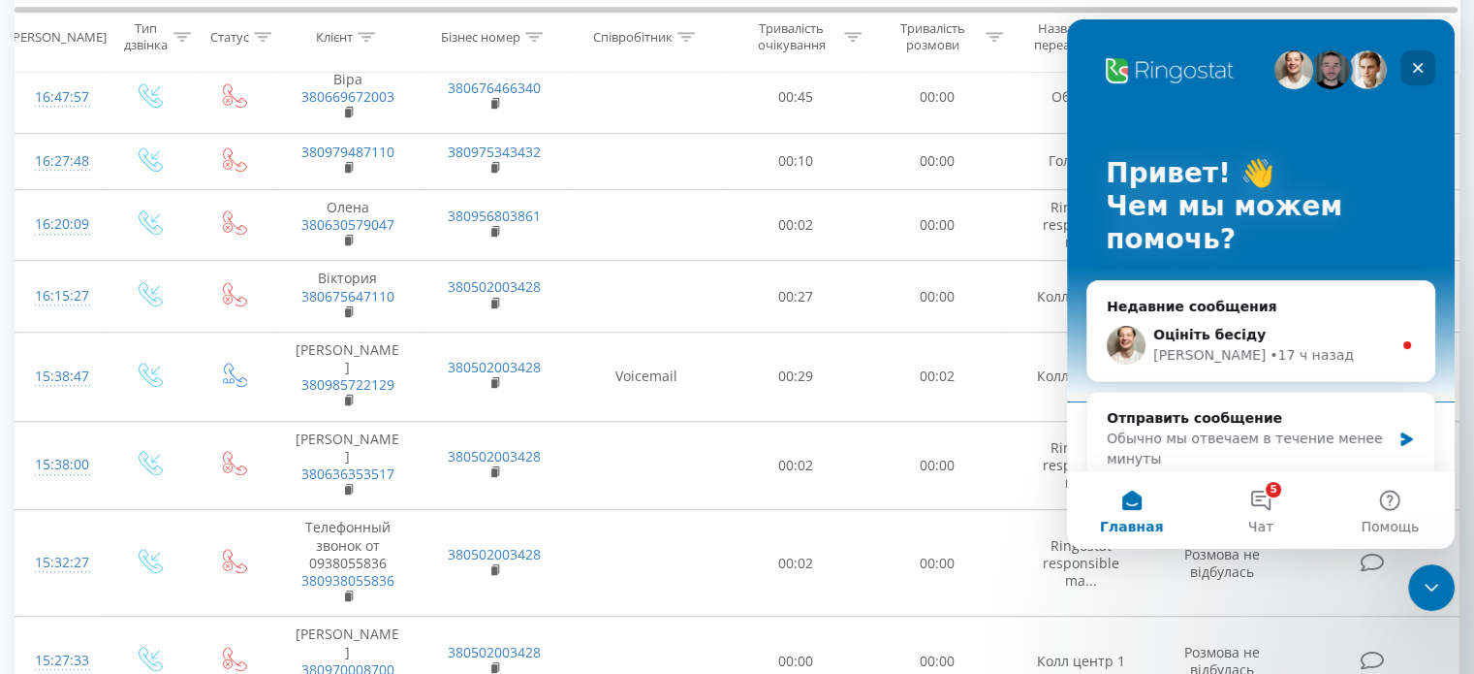
click at [1416, 61] on icon "Закрыть" at bounding box center [1418, 68] width 16 height 16
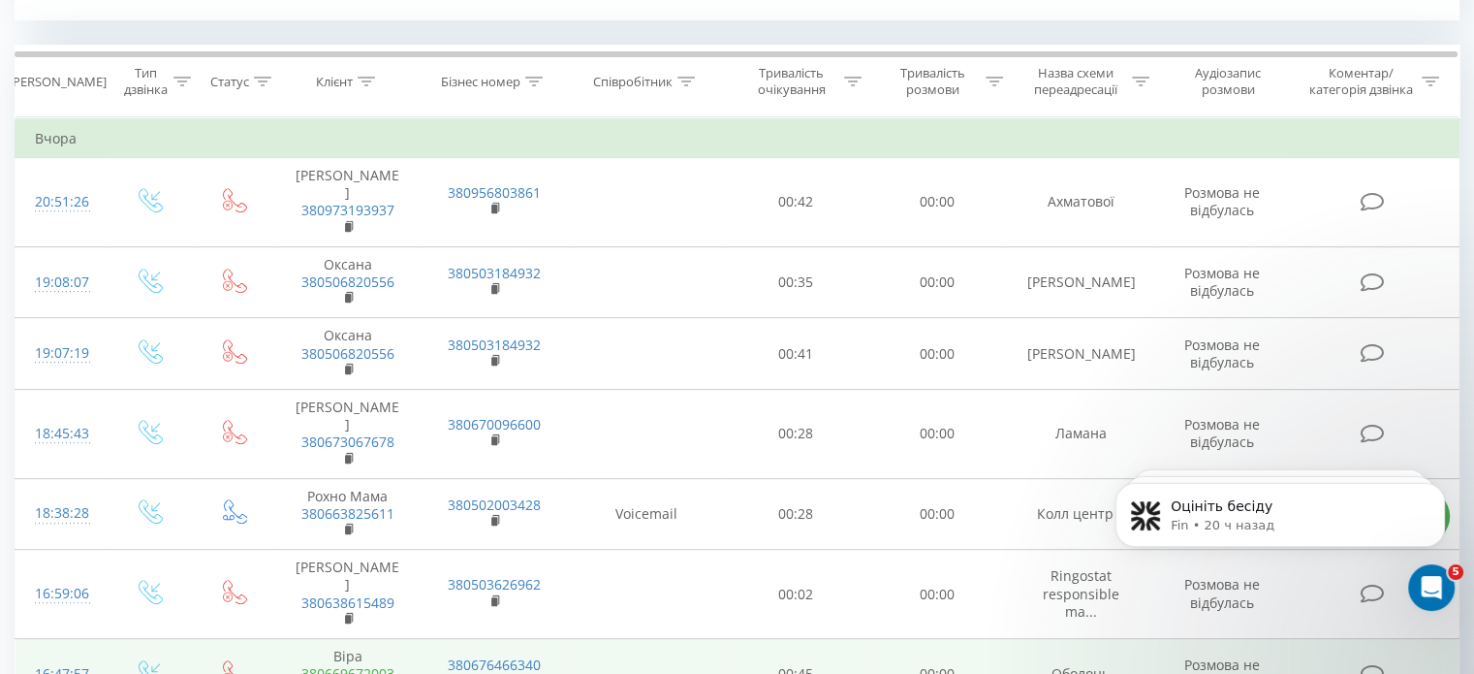
scroll to position [679, 0]
